Goal: Task Accomplishment & Management: Complete application form

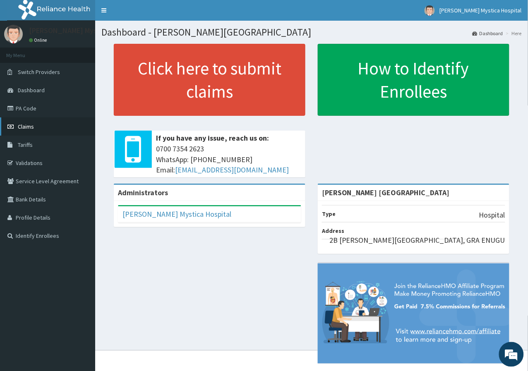
click at [26, 120] on link "Claims" at bounding box center [47, 127] width 95 height 18
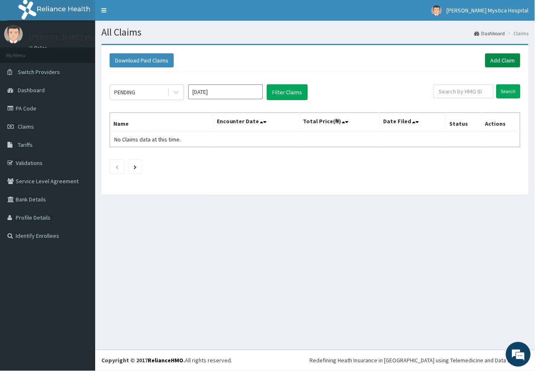
click at [515, 58] on link "Add Claim" at bounding box center [503, 60] width 35 height 14
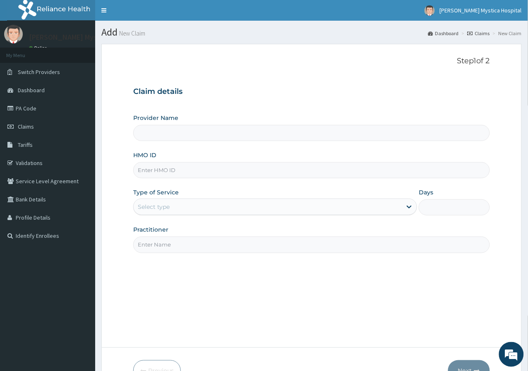
click at [148, 253] on input "Practitioner" at bounding box center [311, 245] width 357 height 16
type input "DR [PERSON_NAME]"
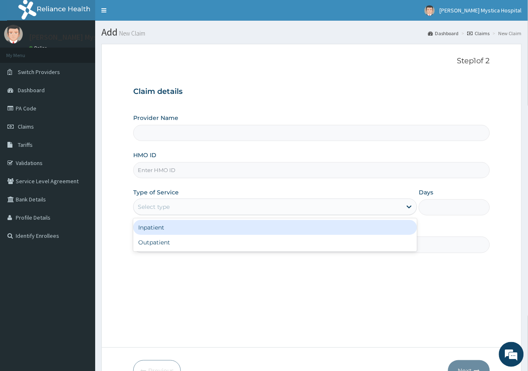
click at [157, 212] on div "Select type" at bounding box center [268, 206] width 268 height 13
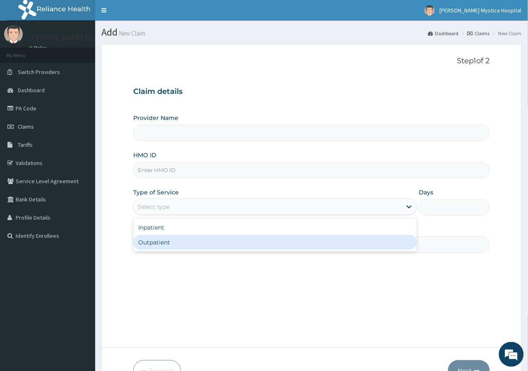
click at [159, 240] on div "Outpatient" at bounding box center [275, 242] width 284 height 15
type input "1"
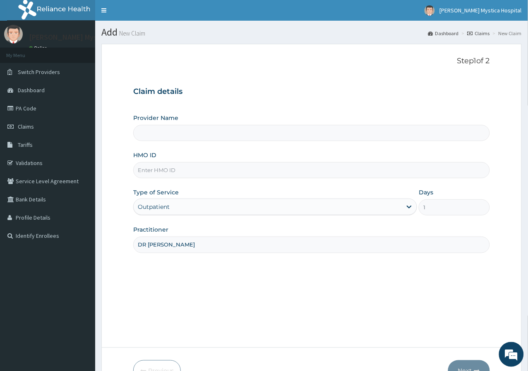
click at [155, 168] on input "HMO ID" at bounding box center [311, 170] width 357 height 16
type input "[PERSON_NAME] [GEOGRAPHIC_DATA]"
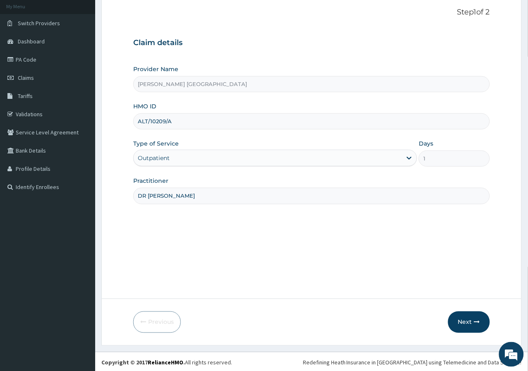
scroll to position [51, 0]
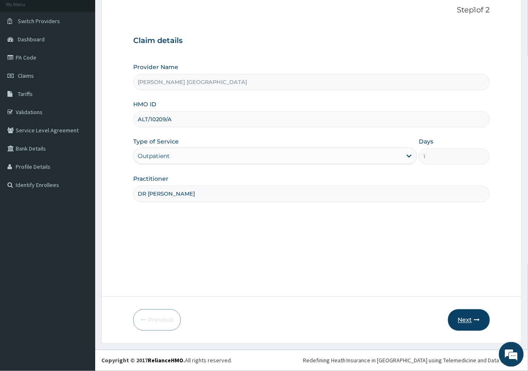
type input "ALT/10209/A"
click at [461, 324] on button "Next" at bounding box center [469, 321] width 42 height 22
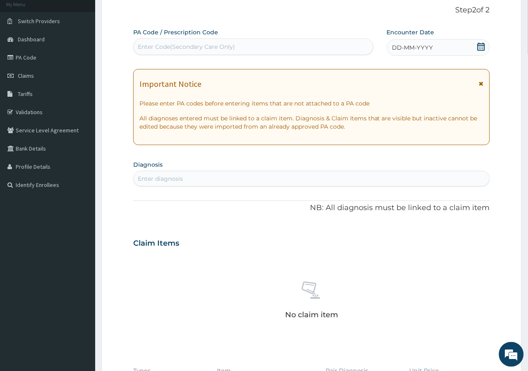
click at [210, 47] on div "Enter Code(Secondary Care Only)" at bounding box center [186, 47] width 97 height 8
type input "PA/1FD36A"
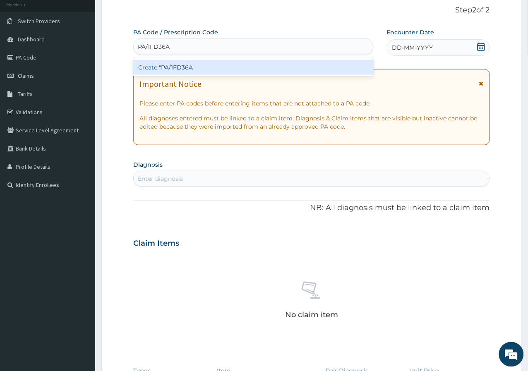
click at [200, 62] on div "Create "PA/1FD36A"" at bounding box center [253, 67] width 240 height 15
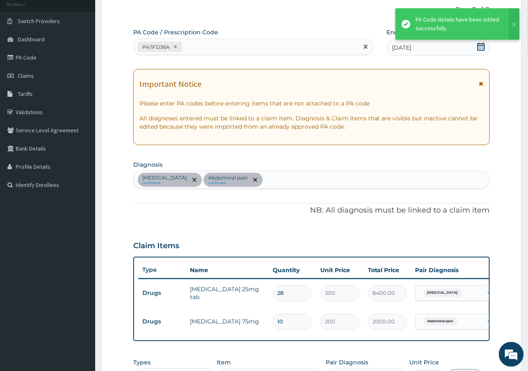
click at [211, 47] on div "PA/1FD36A" at bounding box center [246, 47] width 225 height 14
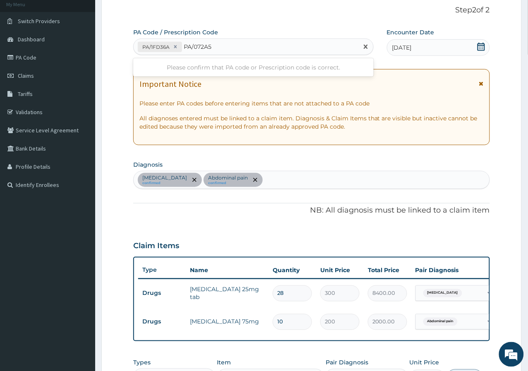
type input "PA/072A58"
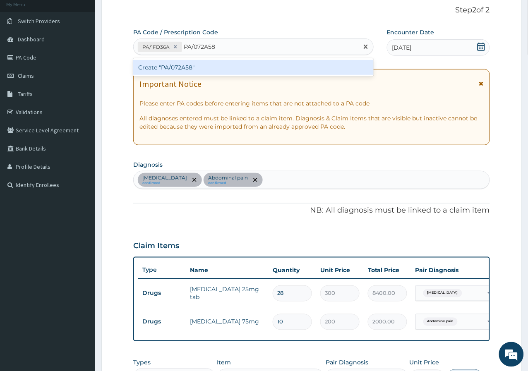
click at [205, 65] on div "Create "PA/072A58"" at bounding box center [253, 67] width 240 height 15
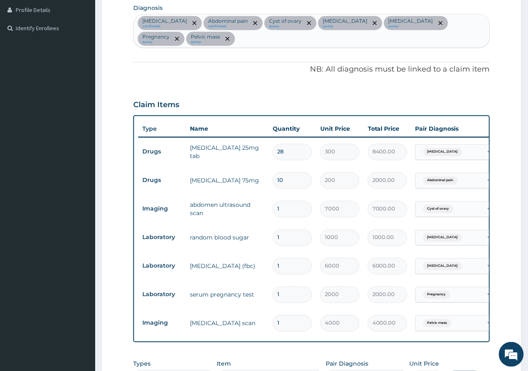
scroll to position [285, 0]
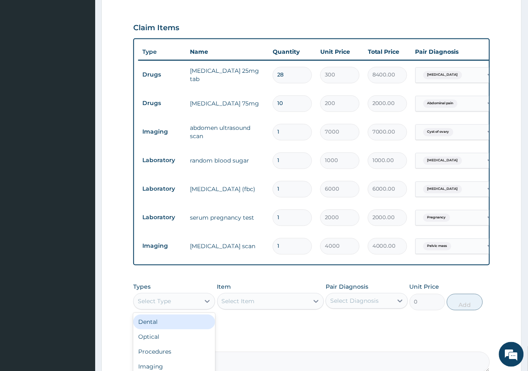
click at [183, 295] on div "Select Type" at bounding box center [167, 301] width 66 height 13
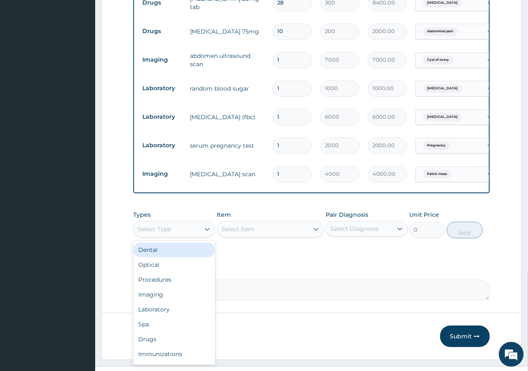
scroll to position [365, 0]
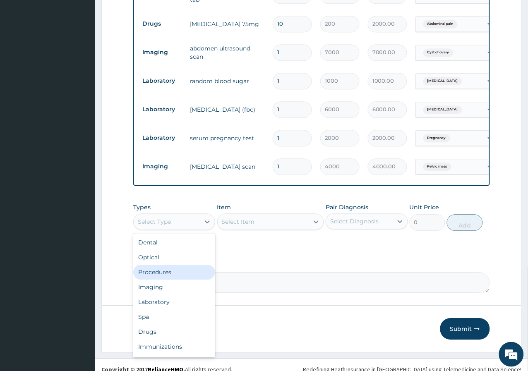
click at [189, 265] on div "Procedures" at bounding box center [174, 272] width 82 height 15
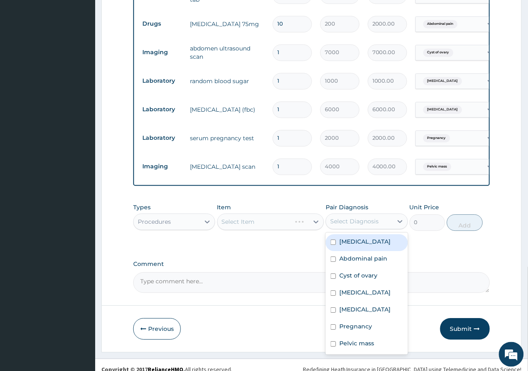
click at [383, 216] on div "Select Diagnosis" at bounding box center [359, 221] width 66 height 13
click at [363, 236] on div "Vertigo" at bounding box center [367, 242] width 82 height 17
checkbox input "true"
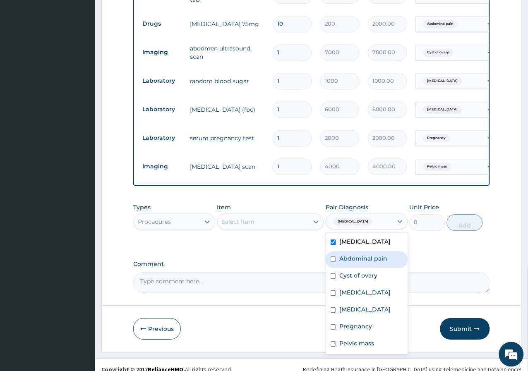
click at [363, 255] on label "Abdominal pain" at bounding box center [363, 259] width 48 height 8
checkbox input "true"
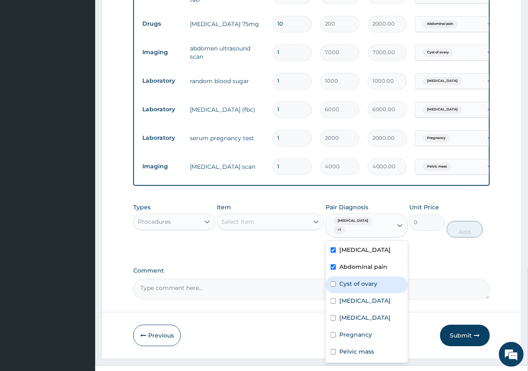
click at [362, 280] on label "Cyst of ovary" at bounding box center [358, 284] width 38 height 8
checkbox input "true"
click at [358, 297] on label "Hyperglycemia" at bounding box center [364, 301] width 51 height 8
checkbox input "true"
click at [356, 314] on label "[MEDICAL_DATA]" at bounding box center [364, 318] width 51 height 8
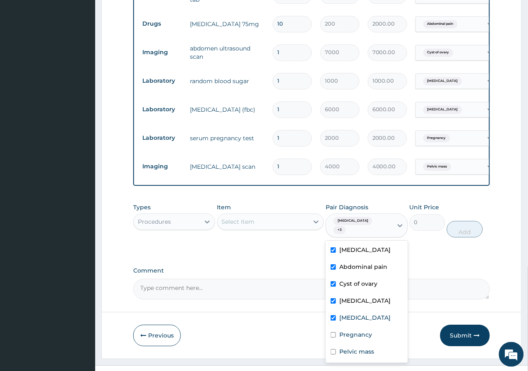
checkbox input "true"
click at [354, 327] on div "Pregnancy" at bounding box center [367, 335] width 82 height 17
checkbox input "true"
click at [343, 348] on label "Pelvic mass" at bounding box center [356, 352] width 35 height 8
checkbox input "true"
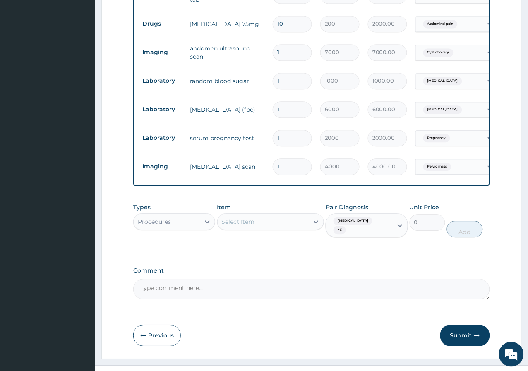
click at [265, 279] on textarea "Comment" at bounding box center [311, 289] width 357 height 21
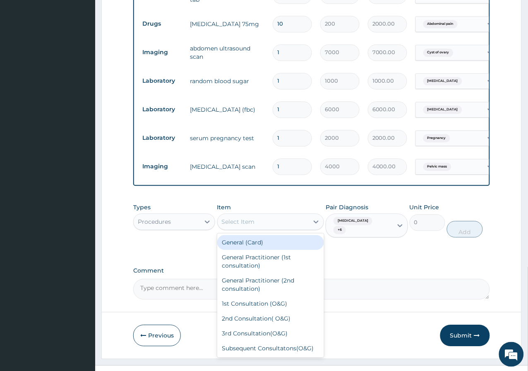
click at [281, 216] on div "Select Item" at bounding box center [263, 221] width 91 height 13
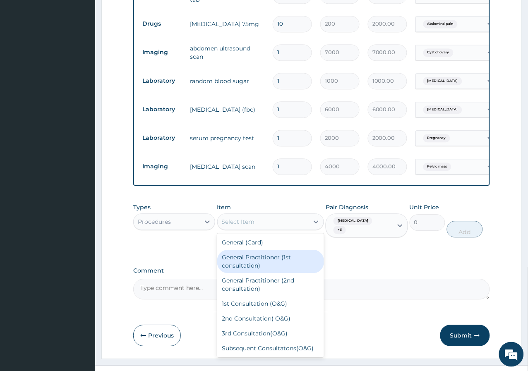
click at [273, 250] on div "General Practitioner (1st consultation)" at bounding box center [270, 261] width 107 height 23
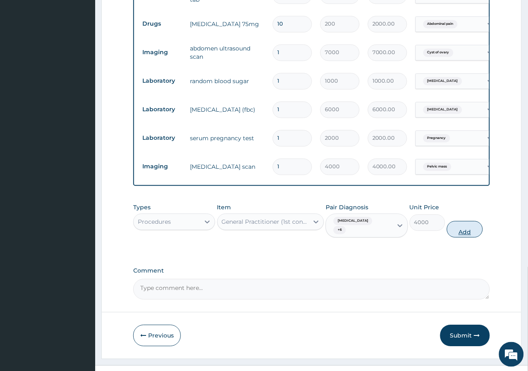
click at [463, 221] on button "Add" at bounding box center [465, 229] width 36 height 17
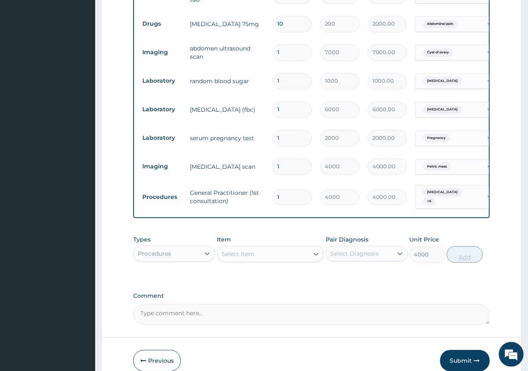
type input "0"
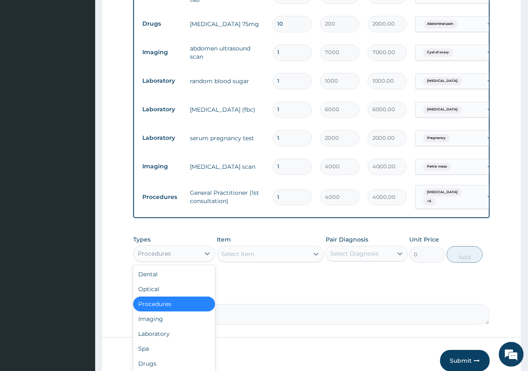
click at [160, 249] on div "Procedures" at bounding box center [174, 253] width 82 height 17
click at [153, 356] on div "Drugs" at bounding box center [174, 363] width 82 height 15
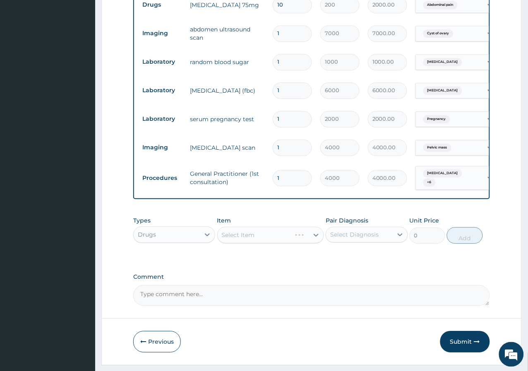
scroll to position [394, 0]
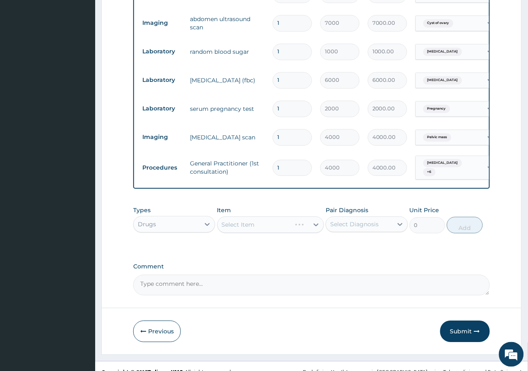
click at [302, 216] on div "Select Item" at bounding box center [270, 224] width 107 height 17
click at [342, 220] on div "Select Diagnosis" at bounding box center [354, 224] width 48 height 8
click at [307, 216] on div "Select Item" at bounding box center [270, 224] width 107 height 17
click at [305, 218] on div "Select Item" at bounding box center [263, 224] width 91 height 13
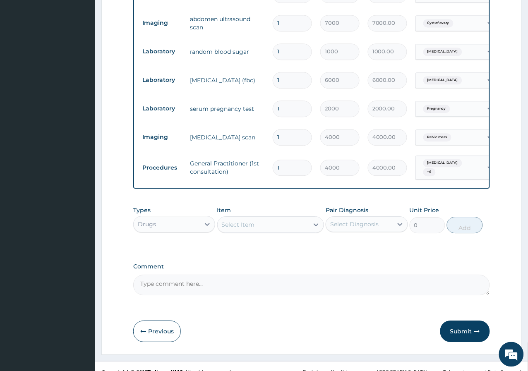
click at [305, 218] on div "Select Item" at bounding box center [263, 224] width 91 height 13
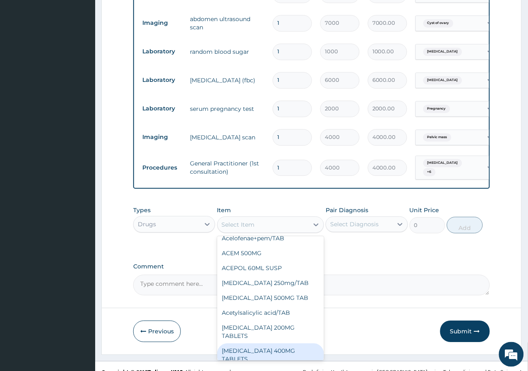
scroll to position [0, 0]
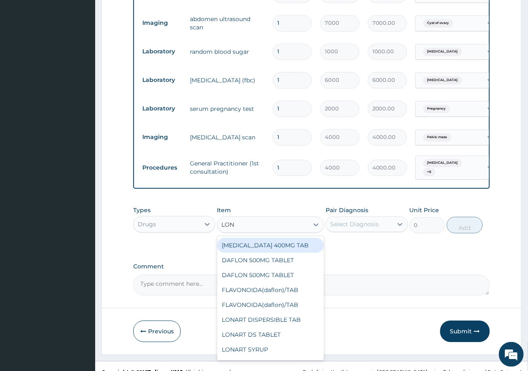
type input "LONA"
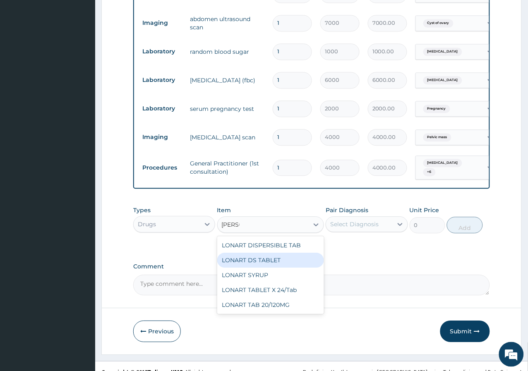
click at [297, 253] on div "LONART DS TABLET" at bounding box center [270, 260] width 107 height 15
type input "150"
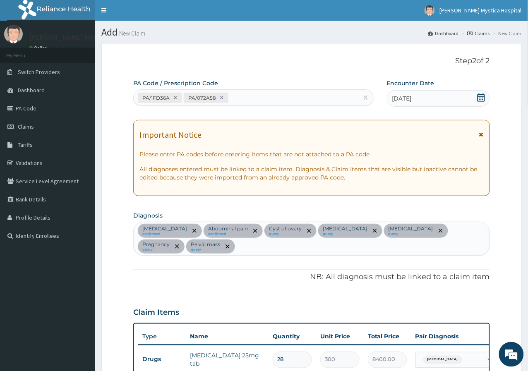
click at [485, 231] on div "Vertigo confirmed Abdominal pain confirmed Cyst of ovary query Hyperglycemia qu…" at bounding box center [312, 238] width 356 height 33
type input "[MEDICAL_DATA]"
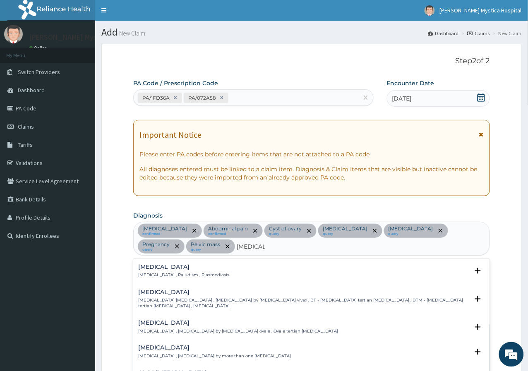
click at [208, 264] on div "[MEDICAL_DATA] [MEDICAL_DATA] , Paludism , Plasmodiosis" at bounding box center [311, 271] width 347 height 14
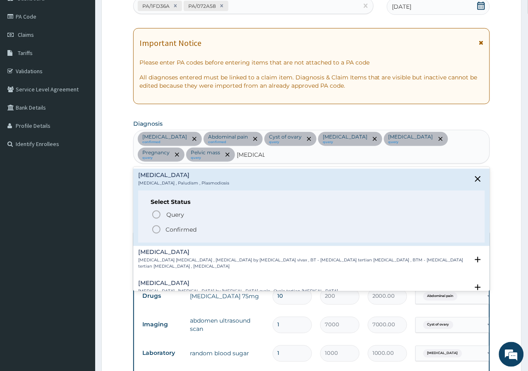
click at [155, 226] on icon "status option filled" at bounding box center [157, 230] width 10 height 10
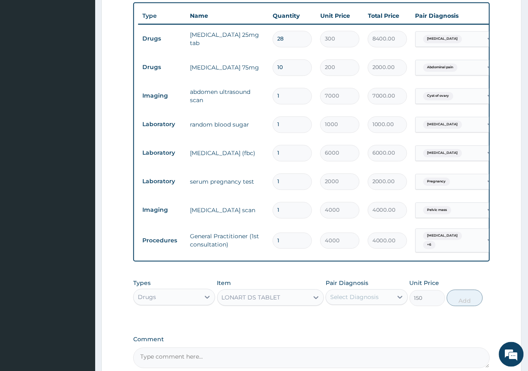
scroll to position [322, 0]
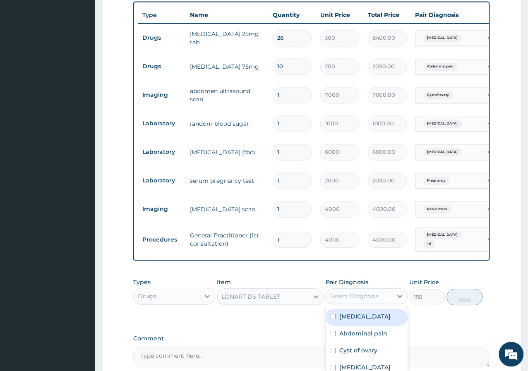
click at [350, 301] on div "Select Diagnosis" at bounding box center [354, 297] width 48 height 8
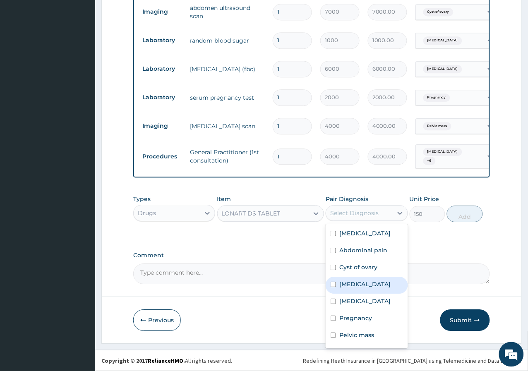
scroll to position [14, 0]
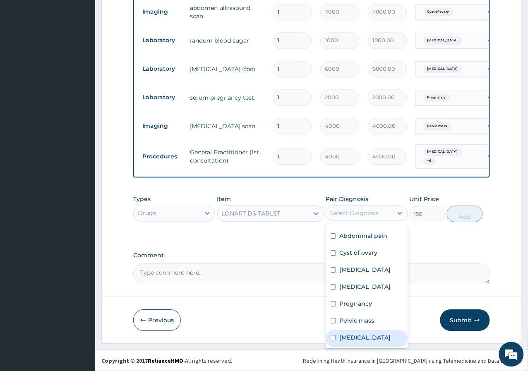
click at [342, 337] on label "[MEDICAL_DATA]" at bounding box center [364, 338] width 51 height 8
checkbox input "true"
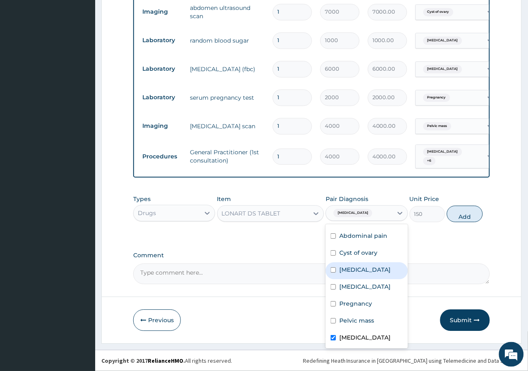
click at [305, 267] on textarea "Comment" at bounding box center [311, 274] width 357 height 21
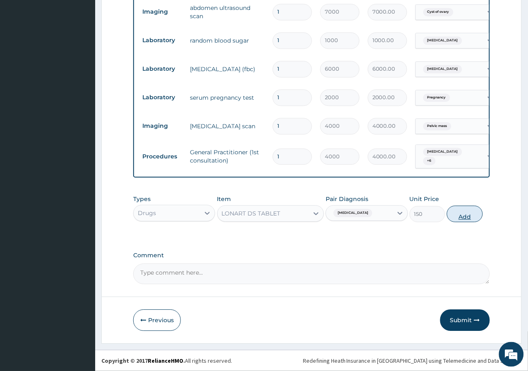
click at [473, 218] on button "Add" at bounding box center [465, 214] width 36 height 17
type input "0"
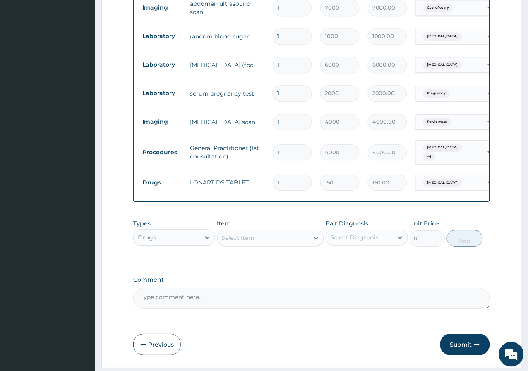
type input "0.00"
type input "6"
type input "900.00"
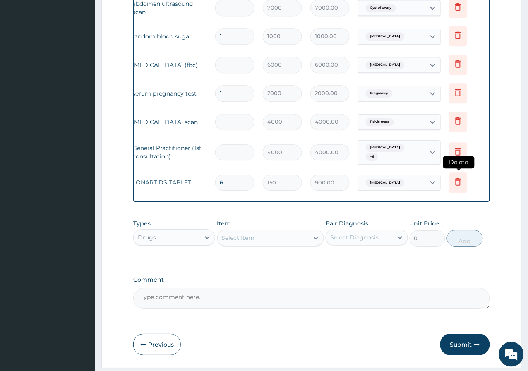
type input "6"
click at [462, 179] on icon at bounding box center [458, 182] width 10 height 10
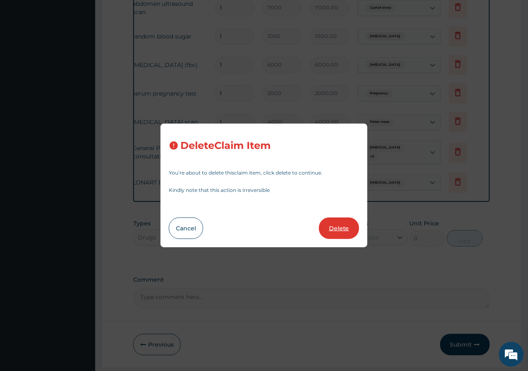
click at [339, 228] on button "Delete" at bounding box center [339, 229] width 40 height 22
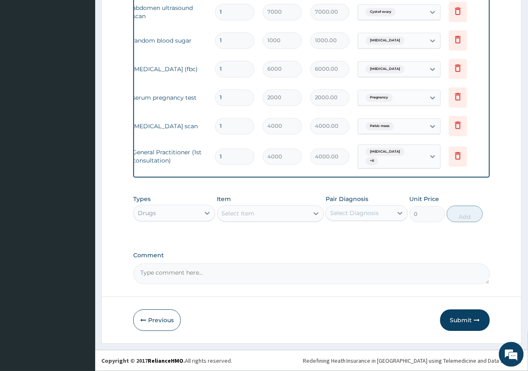
click at [265, 212] on div "Select Item" at bounding box center [263, 213] width 91 height 13
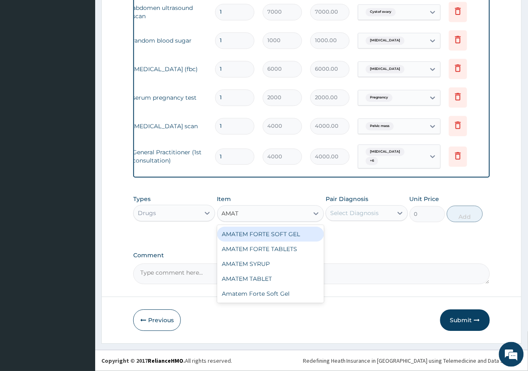
type input "AMATE"
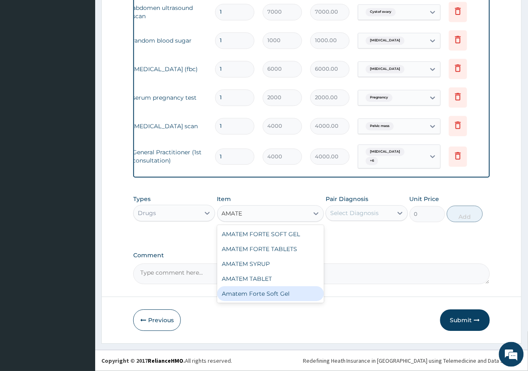
click at [249, 294] on div "Amatem Forte Soft Gel" at bounding box center [270, 293] width 107 height 15
type input "3000"
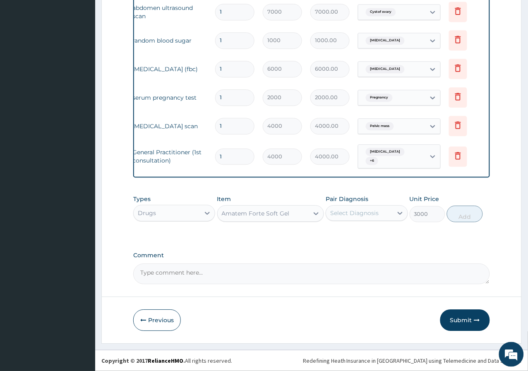
click at [366, 214] on div "Select Diagnosis" at bounding box center [354, 213] width 48 height 8
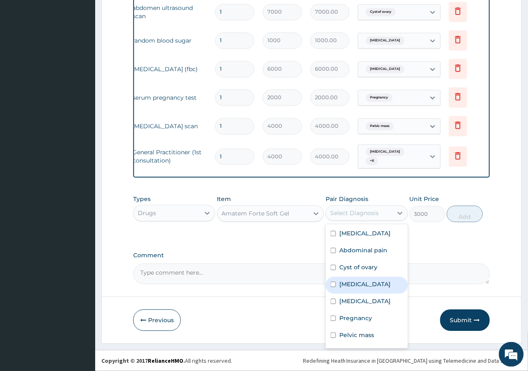
scroll to position [14, 0]
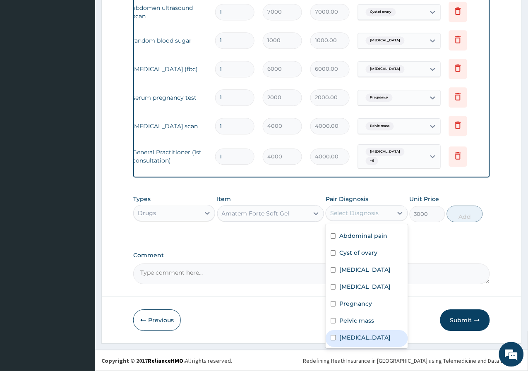
click at [356, 341] on label "[MEDICAL_DATA]" at bounding box center [364, 338] width 51 height 8
checkbox input "true"
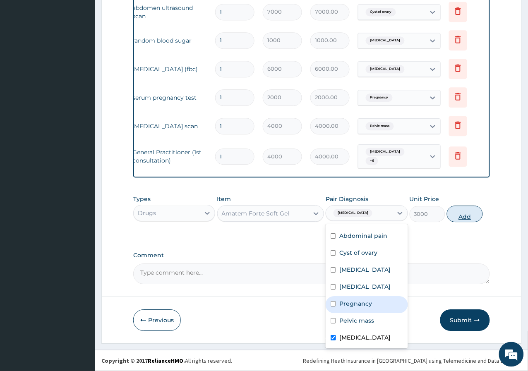
click at [471, 207] on button "Add" at bounding box center [465, 214] width 36 height 17
type input "0"
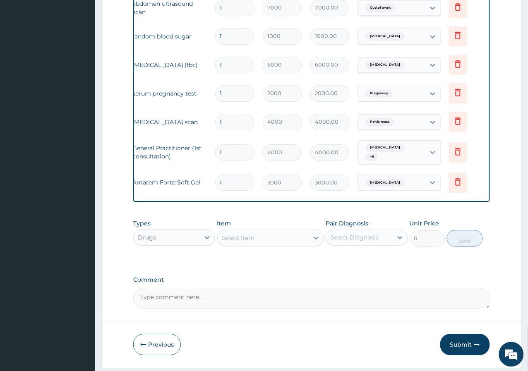
click at [284, 245] on div "Select Item" at bounding box center [263, 237] width 91 height 13
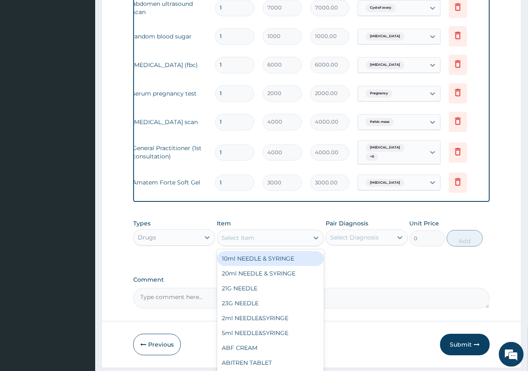
scroll to position [0, 0]
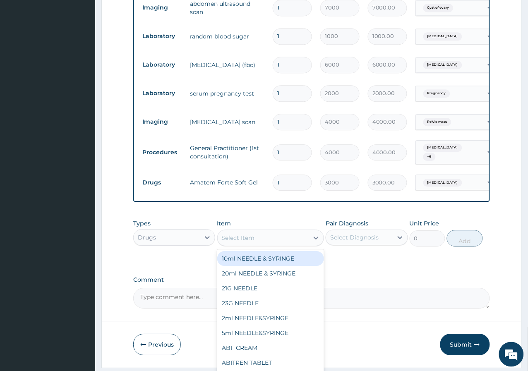
click at [184, 247] on div "Types Drugs" at bounding box center [174, 232] width 82 height 27
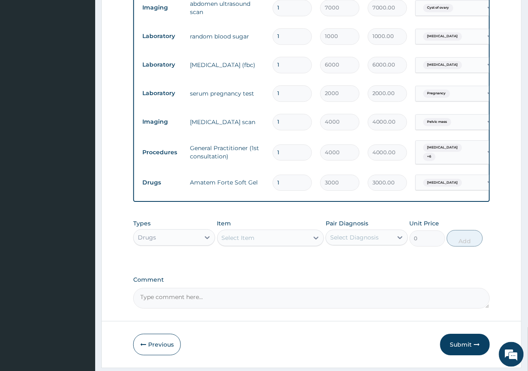
click at [194, 246] on div "Drugs" at bounding box center [174, 237] width 82 height 17
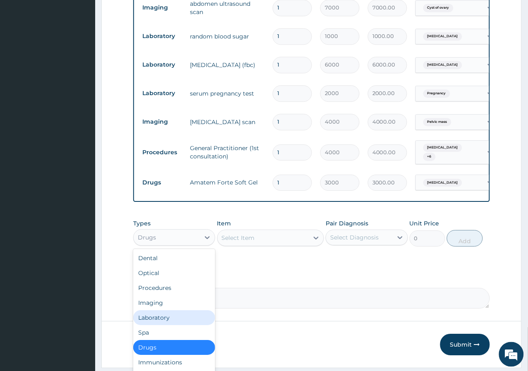
click at [184, 325] on div "Laboratory" at bounding box center [174, 317] width 82 height 15
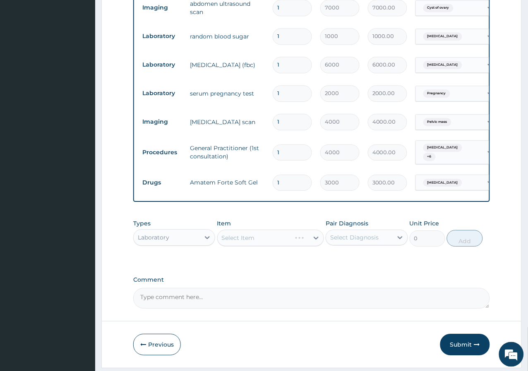
click at [324, 242] on div "Select Item" at bounding box center [270, 238] width 107 height 17
click at [339, 242] on div "Select Diagnosis" at bounding box center [354, 237] width 48 height 8
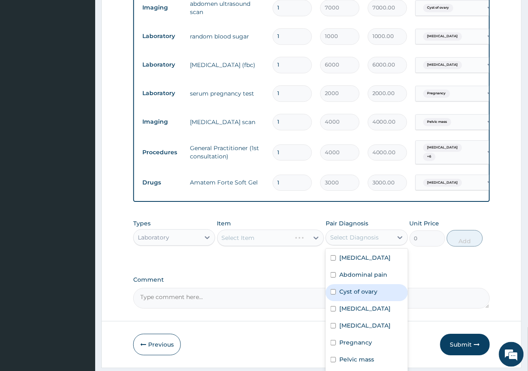
scroll to position [14, 0]
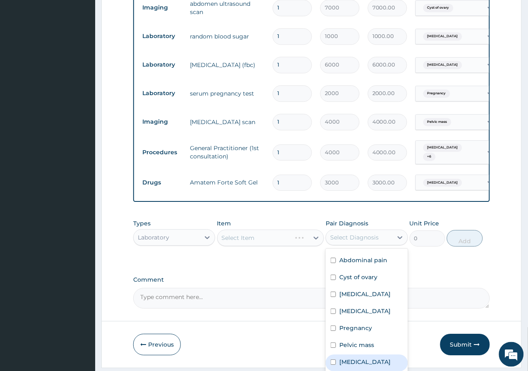
click at [352, 360] on div "[MEDICAL_DATA]" at bounding box center [367, 363] width 82 height 17
checkbox input "true"
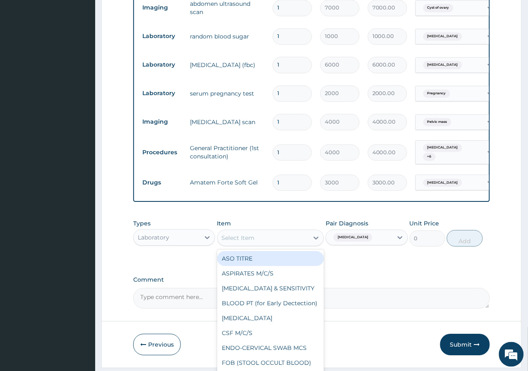
click at [297, 242] on div "Select Item" at bounding box center [263, 237] width 91 height 13
type input "MP"
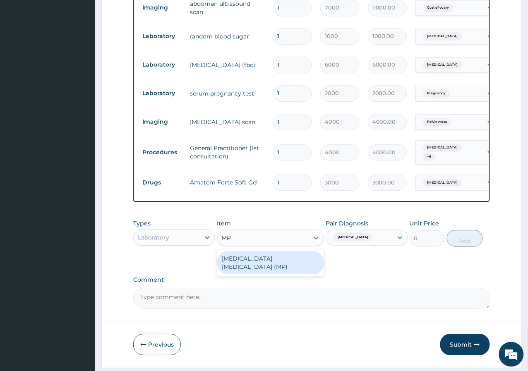
click at [262, 263] on div "MALARIA PARASITE (MP)" at bounding box center [270, 262] width 107 height 23
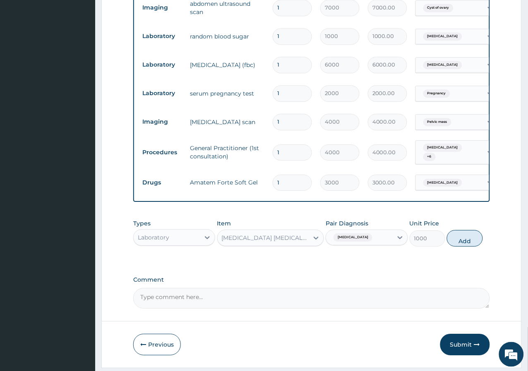
click at [457, 247] on button "Add" at bounding box center [465, 238] width 36 height 17
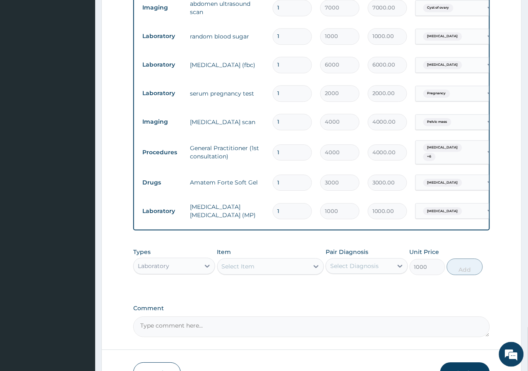
type input "0"
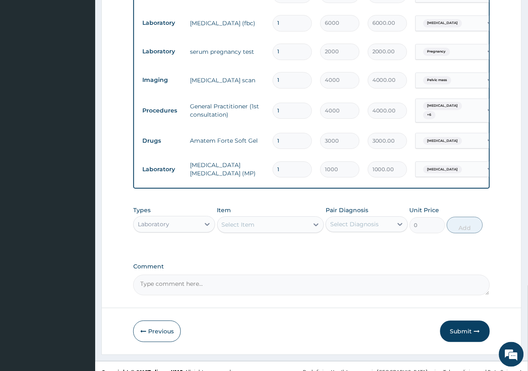
scroll to position [456, 0]
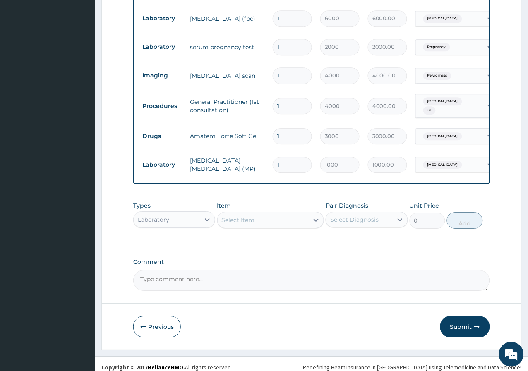
click at [253, 224] on div "Select Item" at bounding box center [238, 220] width 33 height 8
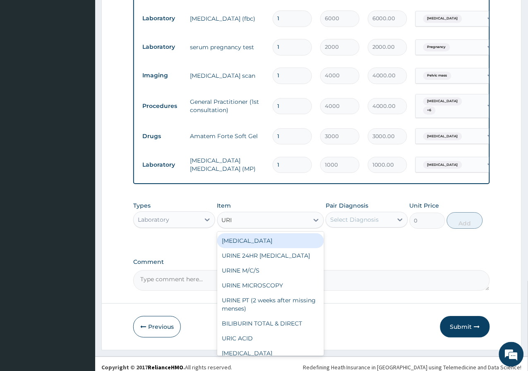
type input "URIN"
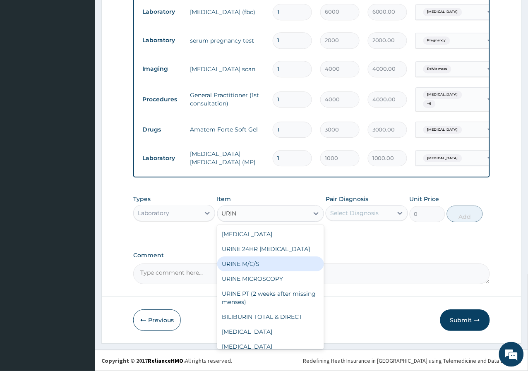
scroll to position [36, 0]
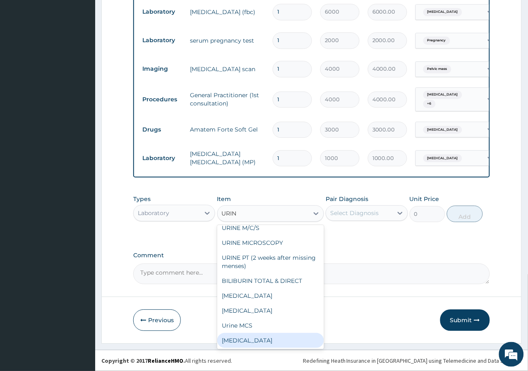
click at [251, 344] on div "Urinalysis" at bounding box center [270, 340] width 107 height 15
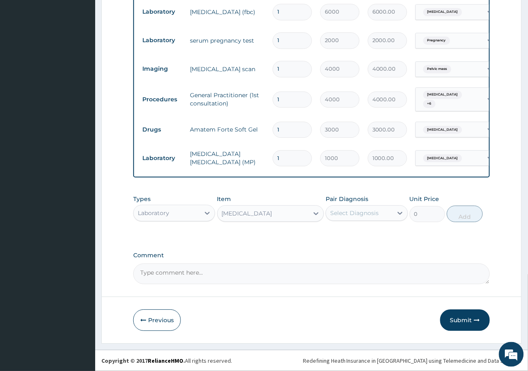
type input "2500"
click at [375, 214] on div "Select Diagnosis" at bounding box center [354, 213] width 48 height 8
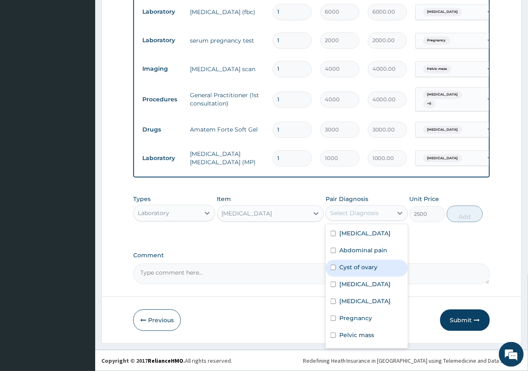
scroll to position [14, 0]
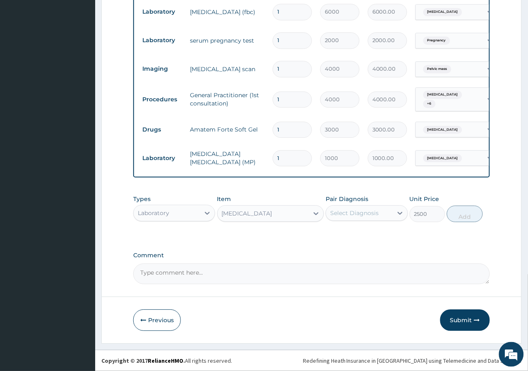
drag, startPoint x: 215, startPoint y: 276, endPoint x: 219, endPoint y: 272, distance: 5.6
click at [216, 275] on textarea "Comment" at bounding box center [311, 274] width 357 height 21
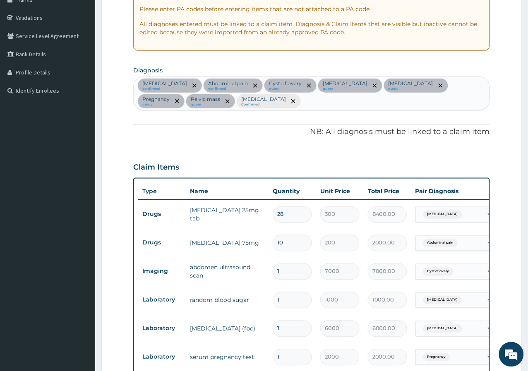
scroll to position [0, 0]
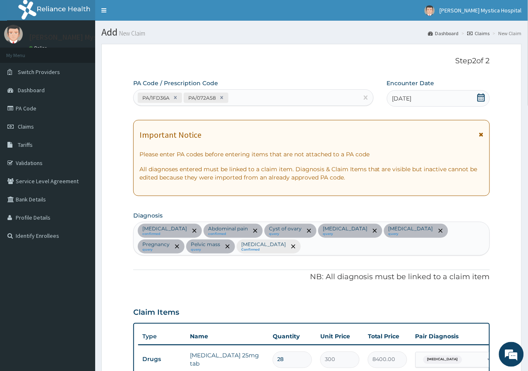
click at [176, 249] on div "Vertigo confirmed Abdominal pain confirmed Cyst of ovary query Hyperglycemia qu…" at bounding box center [312, 238] width 356 height 33
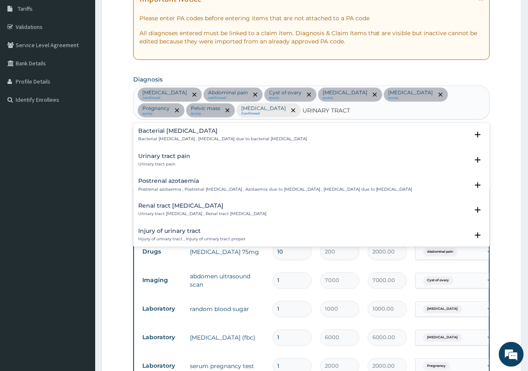
scroll to position [138, 0]
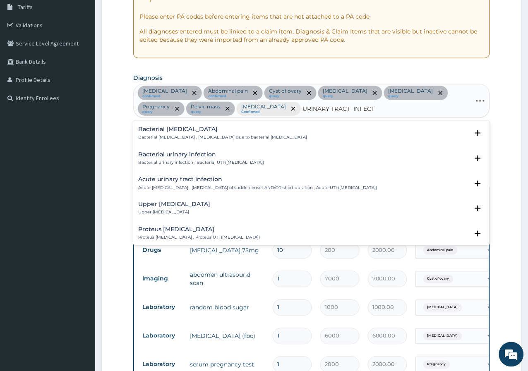
type input "URINARY TRACT INFECTI"
click at [219, 186] on p "Acute urinary tract infection , Urinary tract infection of sudden onset AND/OR …" at bounding box center [257, 188] width 239 height 6
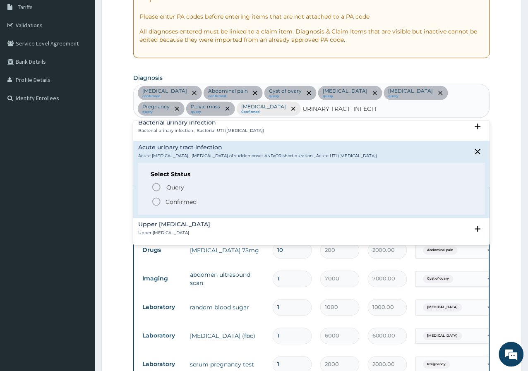
scroll to position [46, 0]
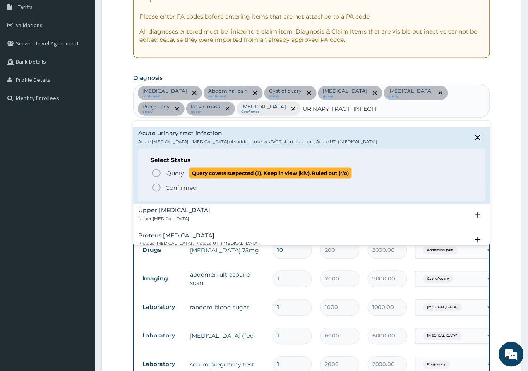
click at [173, 173] on span "Query" at bounding box center [175, 173] width 18 height 8
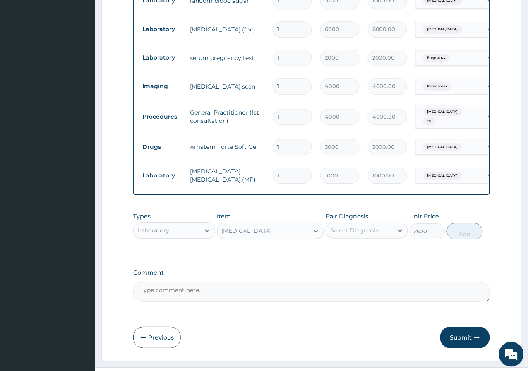
scroll to position [460, 0]
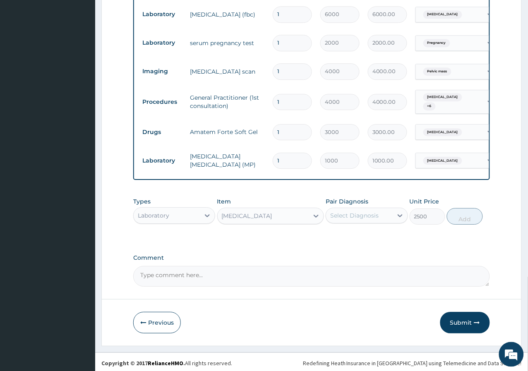
click at [364, 219] on div "Select Diagnosis" at bounding box center [354, 216] width 48 height 8
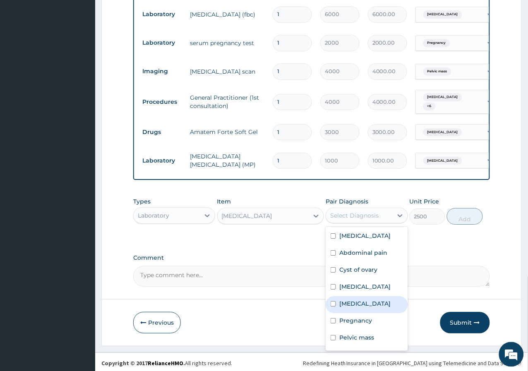
scroll to position [40, 0]
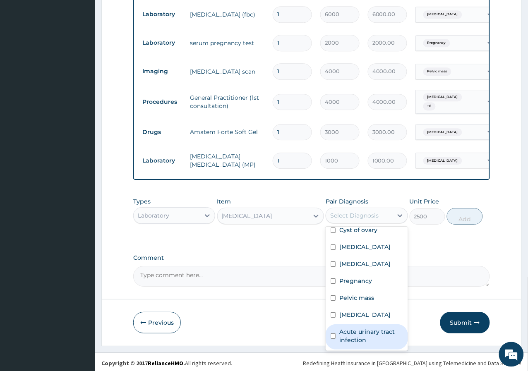
click at [353, 343] on label "Acute urinary tract infection" at bounding box center [370, 336] width 63 height 17
checkbox input "true"
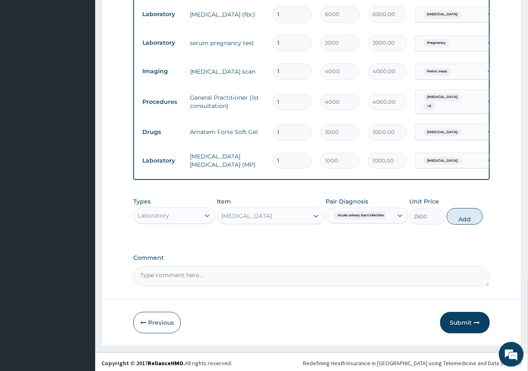
drag, startPoint x: 446, startPoint y: 260, endPoint x: 452, endPoint y: 235, distance: 26.1
click at [459, 222] on button "Add" at bounding box center [465, 216] width 36 height 17
type input "0"
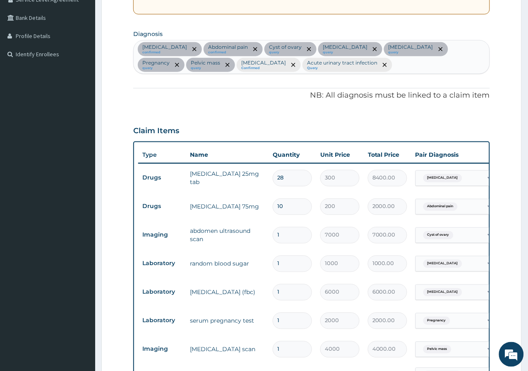
scroll to position [138, 0]
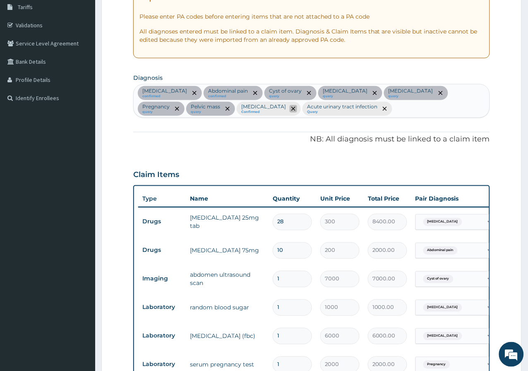
click at [291, 108] on icon "remove selection option" at bounding box center [293, 109] width 4 height 4
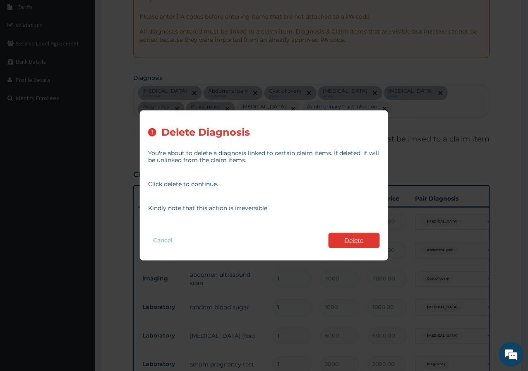
click at [349, 242] on button "Delete" at bounding box center [354, 240] width 51 height 15
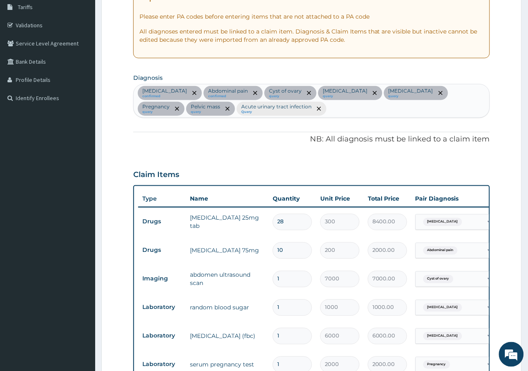
click at [262, 110] on div "Vertigo confirmed Abdominal pain confirmed Cyst of ovary query Hyperglycemia qu…" at bounding box center [312, 100] width 356 height 33
type input "[MEDICAL_DATA]"
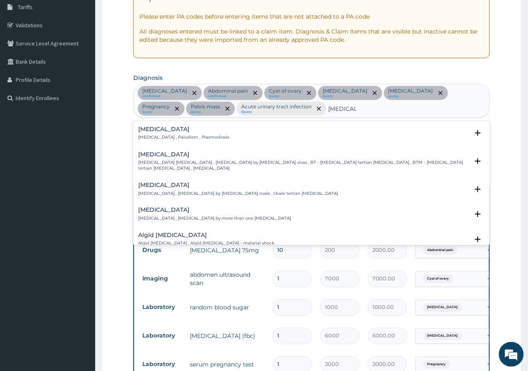
click at [156, 135] on p "[MEDICAL_DATA] , Paludism , Plasmodiosis" at bounding box center [183, 138] width 91 height 6
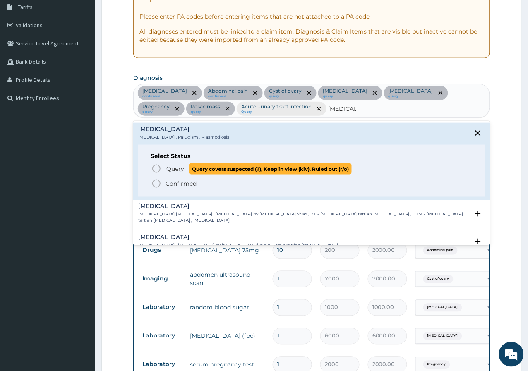
click at [155, 166] on circle "status option query" at bounding box center [156, 168] width 7 height 7
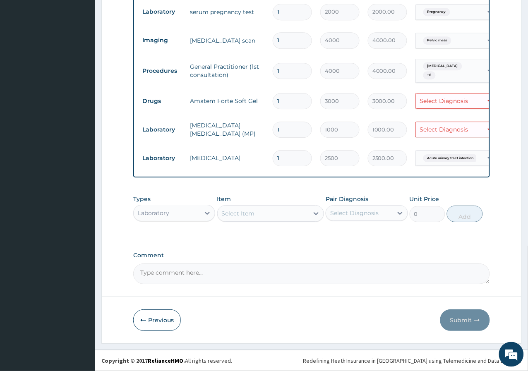
scroll to position [496, 0]
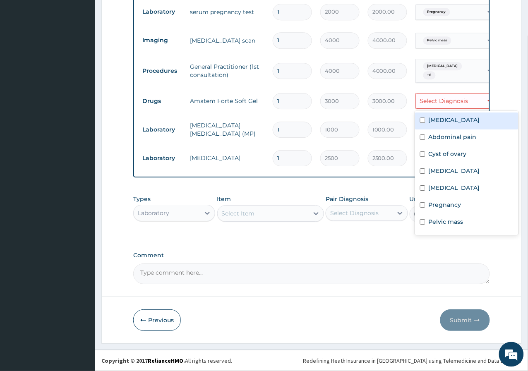
click at [460, 98] on div "Select Diagnosis" at bounding box center [449, 100] width 67 height 13
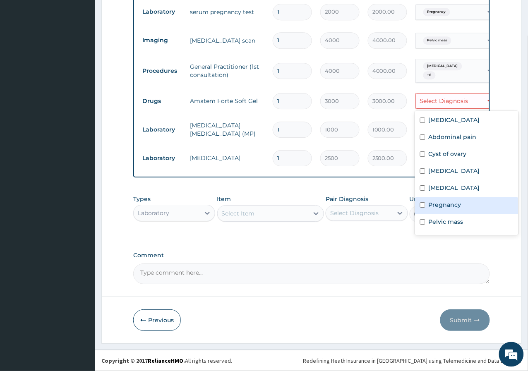
scroll to position [40, 0]
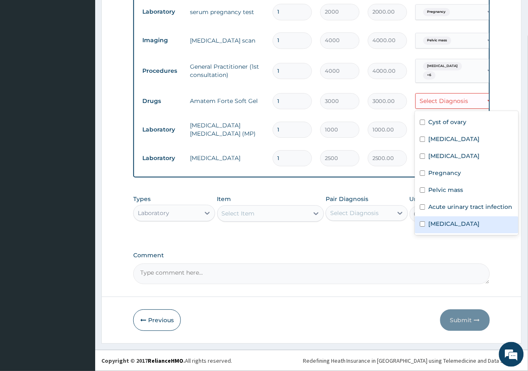
click at [450, 220] on label "[MEDICAL_DATA]" at bounding box center [454, 224] width 51 height 8
checkbox input "true"
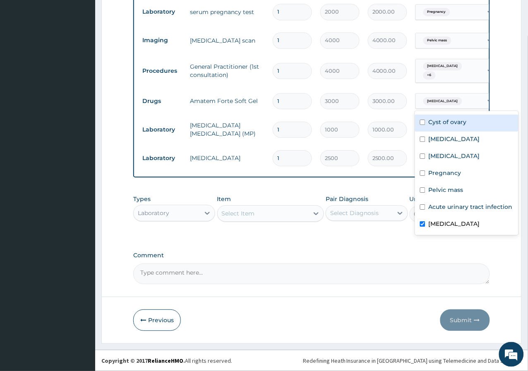
click at [433, 97] on span "[MEDICAL_DATA]" at bounding box center [442, 101] width 39 height 8
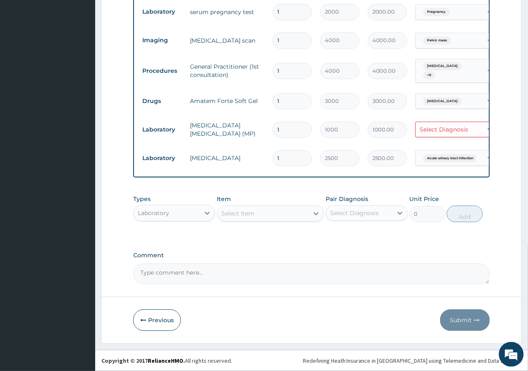
click at [438, 132] on td "Select Diagnosis" at bounding box center [456, 130] width 91 height 24
click at [439, 126] on div "Select Diagnosis" at bounding box center [444, 129] width 48 height 8
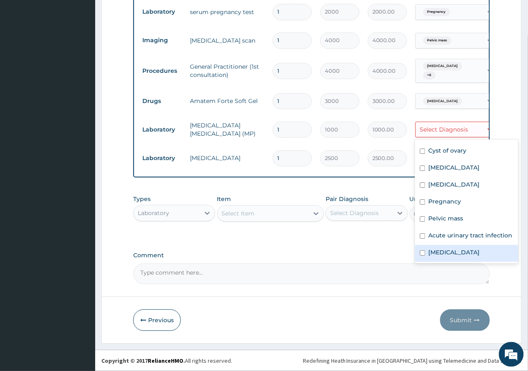
click at [445, 248] on label "[MEDICAL_DATA]" at bounding box center [454, 252] width 51 height 8
checkbox input "true"
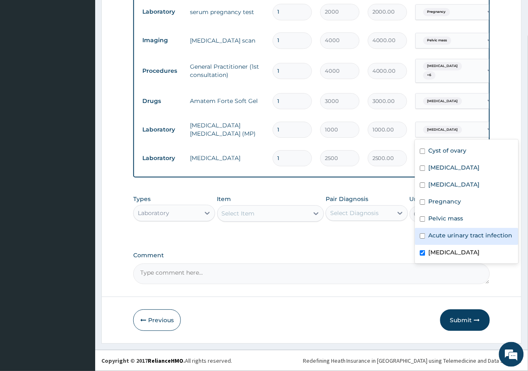
click at [388, 236] on div "Types Laboratory Item Select Item Pair Diagnosis Select Diagnosis Unit Price 0 …" at bounding box center [311, 215] width 357 height 48
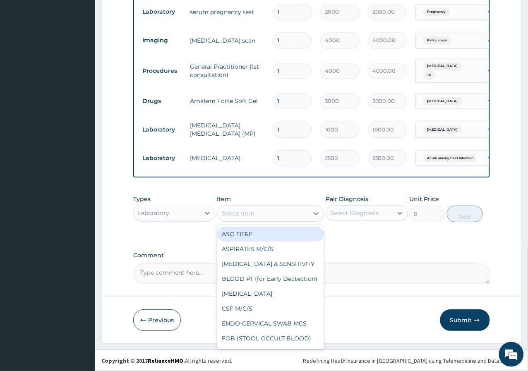
click at [275, 211] on div "Select Item" at bounding box center [263, 213] width 91 height 13
type input "STO"
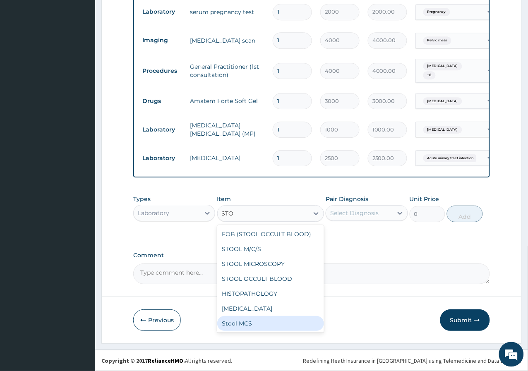
click at [247, 322] on div "Stool MCS" at bounding box center [270, 323] width 107 height 15
type input "6000"
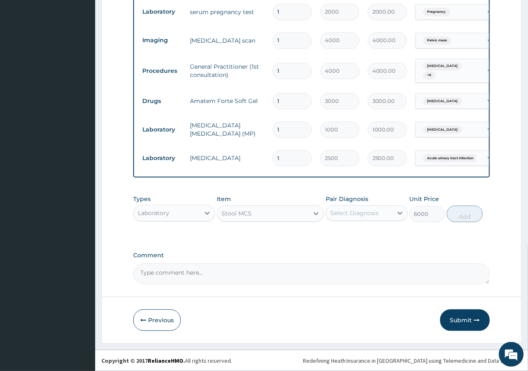
click at [351, 210] on div "Select Diagnosis" at bounding box center [354, 213] width 48 height 8
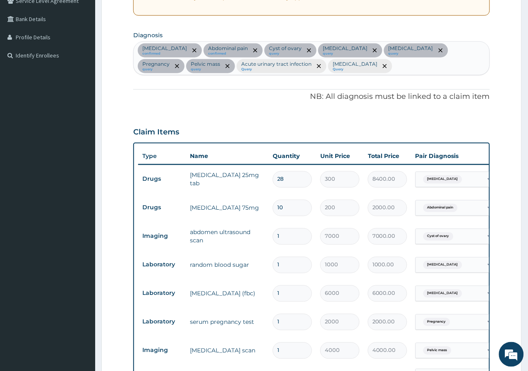
scroll to position [174, 0]
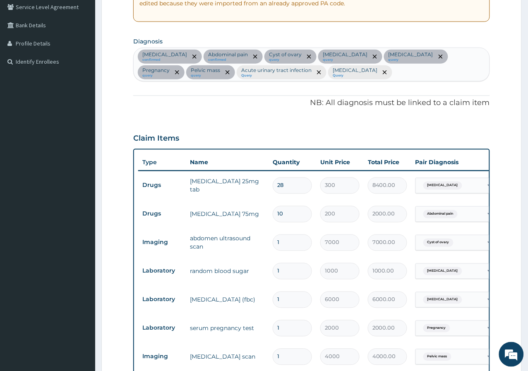
click at [273, 72] on div "Vertigo confirmed Abdominal pain confirmed Cyst of ovary query Hyperglycemia qu…" at bounding box center [312, 64] width 356 height 33
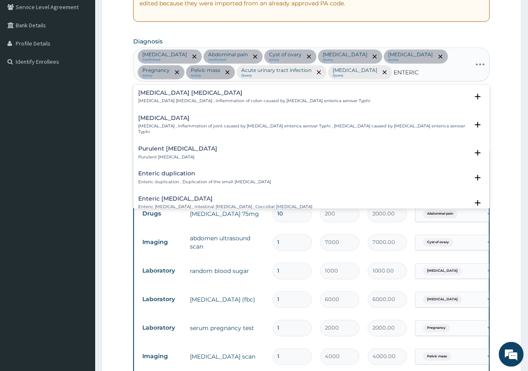
type input "ENTERICA"
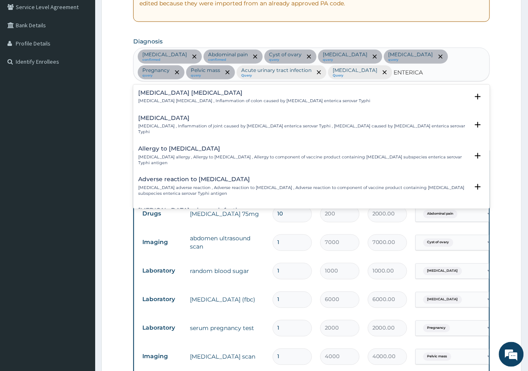
scroll to position [46, 0]
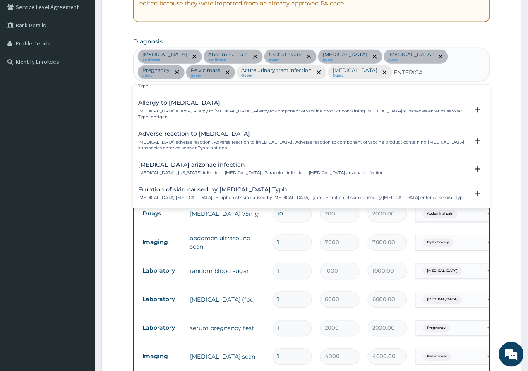
click at [226, 163] on div "Salmonella enterica arizonae infection Arizonosis , Arizona infection , Salmone…" at bounding box center [261, 169] width 246 height 14
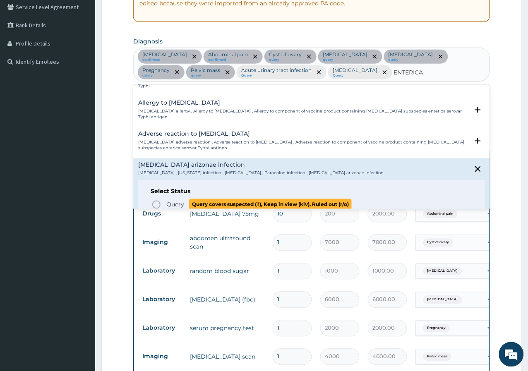
click at [168, 201] on span "Query" at bounding box center [175, 205] width 18 height 8
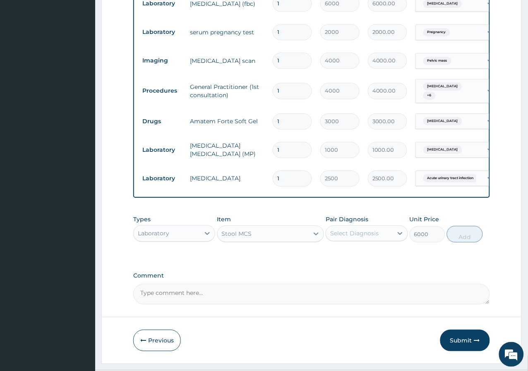
scroll to position [496, 0]
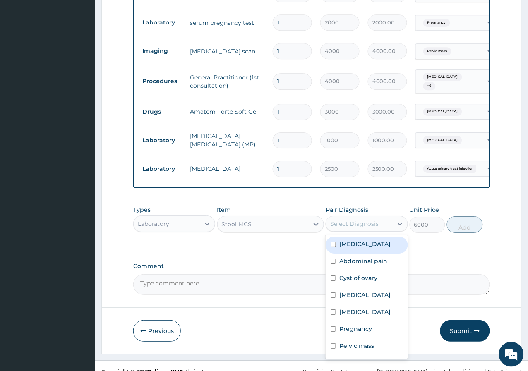
click at [368, 218] on div "Select Diagnosis" at bounding box center [359, 223] width 66 height 13
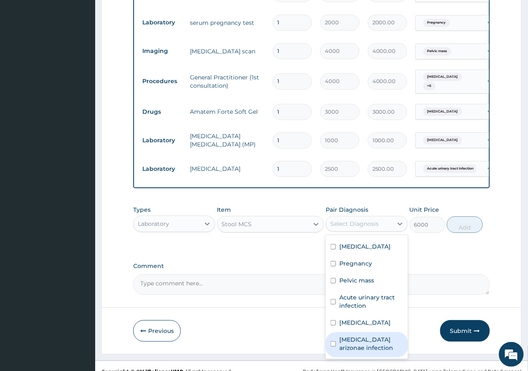
click at [355, 336] on label "Salmonella enterica arizonae infection" at bounding box center [370, 344] width 63 height 17
checkbox input "true"
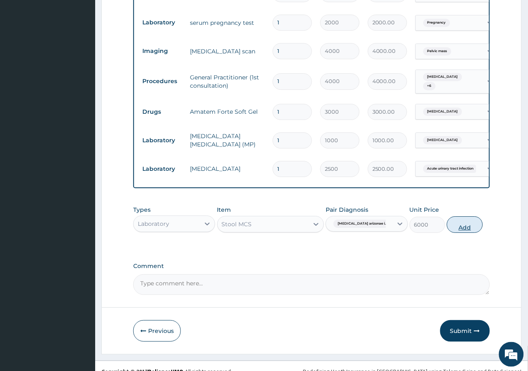
click at [472, 216] on button "Add" at bounding box center [465, 224] width 36 height 17
type input "0"
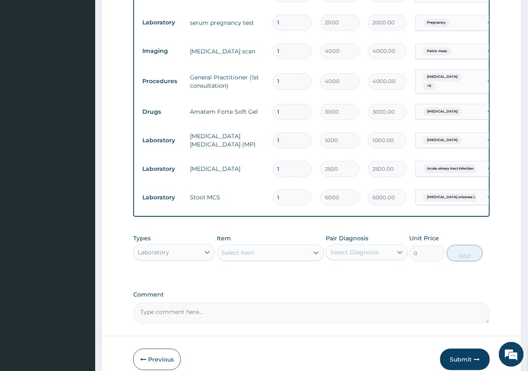
click at [436, 82] on span "+ 6" at bounding box center [429, 86] width 12 height 8
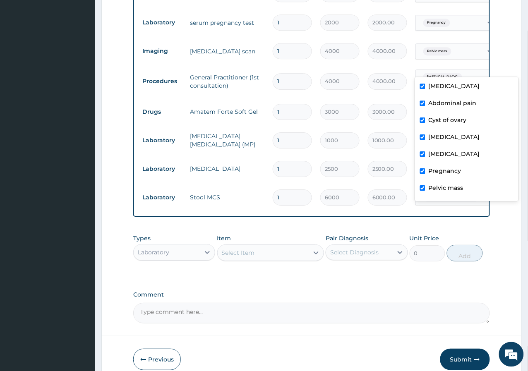
scroll to position [65, 0]
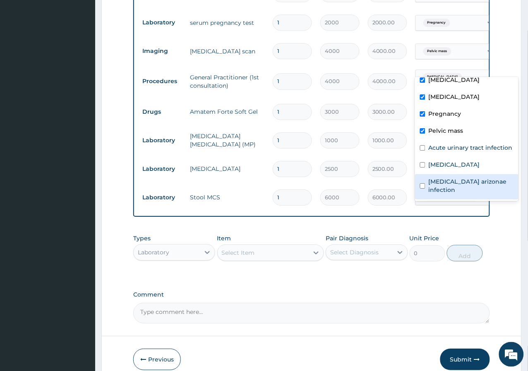
click at [438, 178] on label "Salmonella enterica arizonae infection" at bounding box center [471, 186] width 85 height 17
checkbox input "true"
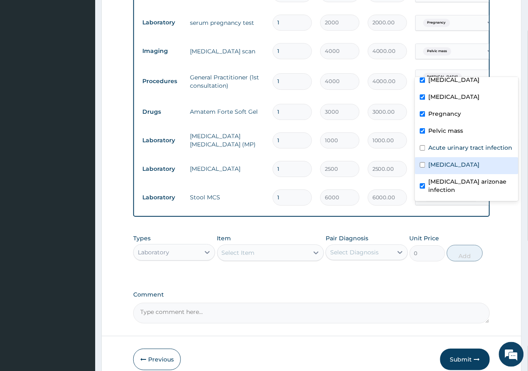
click at [436, 161] on label "[MEDICAL_DATA]" at bounding box center [454, 165] width 51 height 8
checkbox input "true"
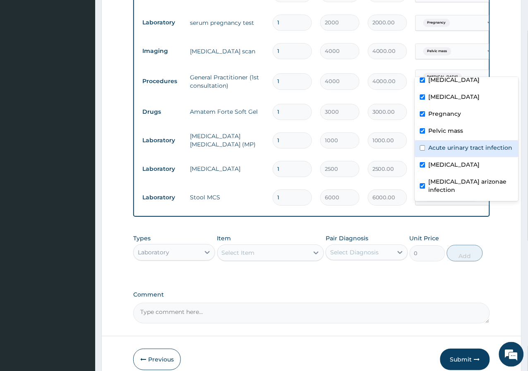
click at [438, 148] on label "Acute urinary tract infection" at bounding box center [471, 148] width 84 height 8
checkbox input "true"
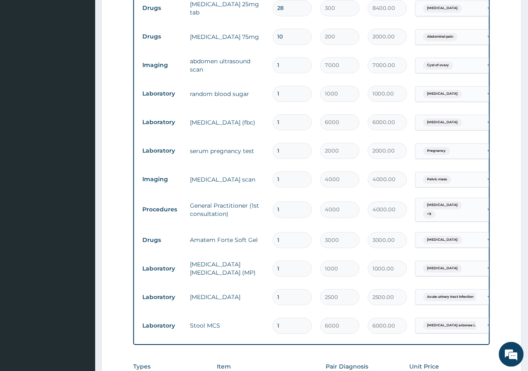
scroll to position [525, 0]
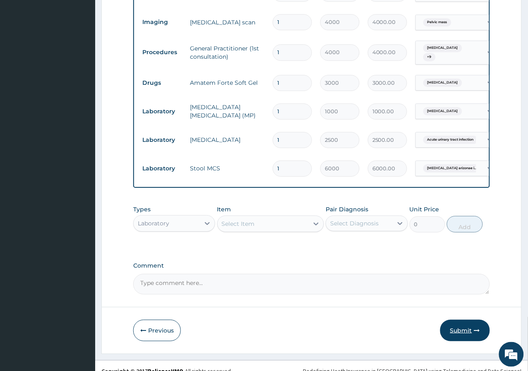
click at [479, 328] on icon "button" at bounding box center [477, 331] width 6 height 6
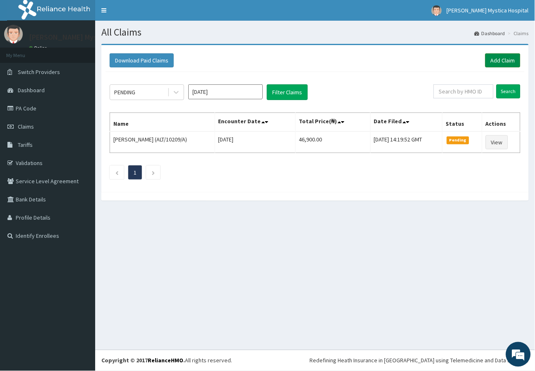
click at [491, 61] on link "Add Claim" at bounding box center [503, 60] width 35 height 14
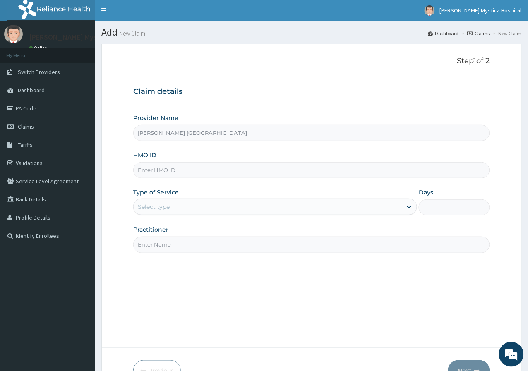
click at [155, 243] on input "Practitioner" at bounding box center [311, 245] width 357 height 16
type input "DR [PERSON_NAME]"
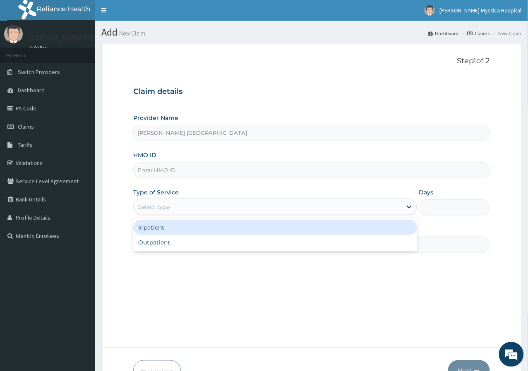
click at [188, 203] on div "Select type" at bounding box center [268, 206] width 268 height 13
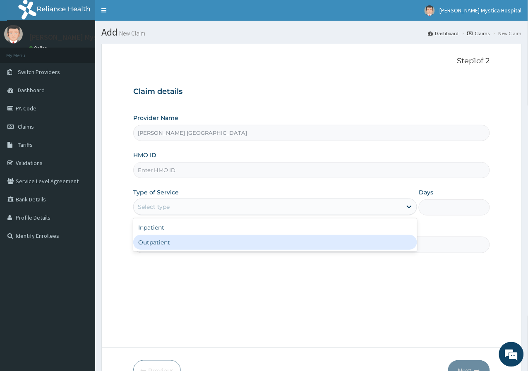
click at [159, 241] on div "Outpatient" at bounding box center [275, 242] width 284 height 15
type input "1"
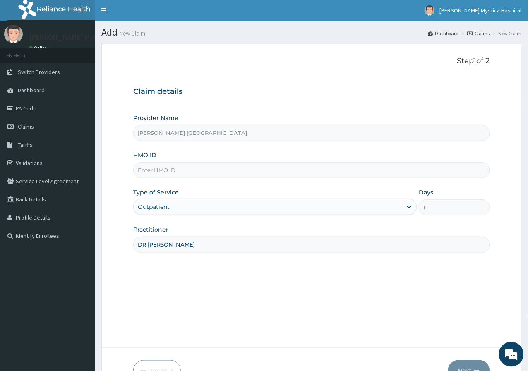
click at [178, 166] on input "HMO ID" at bounding box center [311, 170] width 357 height 16
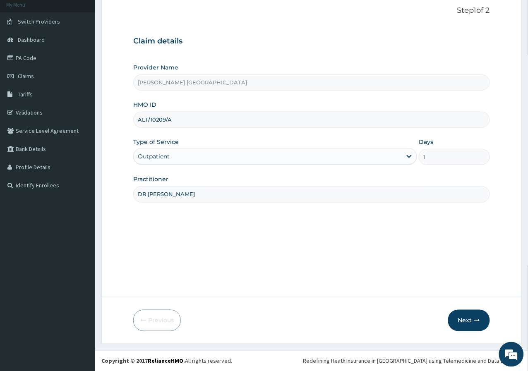
scroll to position [51, 0]
type input "ALT/10209/A"
click at [478, 316] on button "Next" at bounding box center [469, 321] width 42 height 22
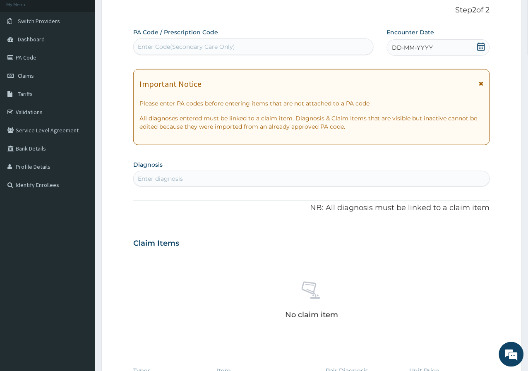
click at [204, 44] on div "Enter Code(Secondary Care Only)" at bounding box center [186, 47] width 97 height 8
click at [434, 44] on div "DD-MM-YYYY" at bounding box center [438, 47] width 103 height 17
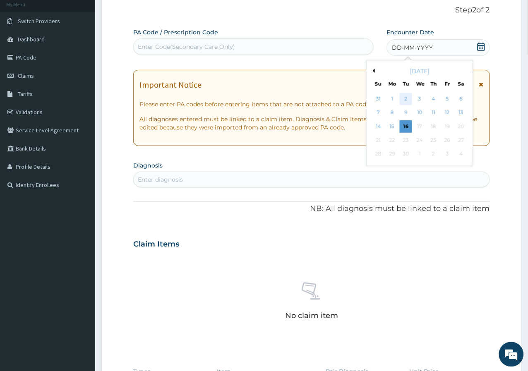
click at [407, 97] on div "2" at bounding box center [406, 99] width 12 height 12
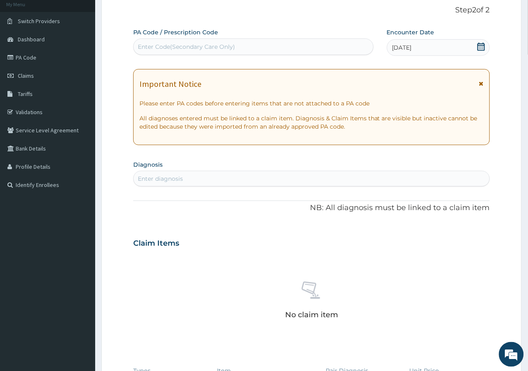
click at [233, 182] on div "Enter diagnosis" at bounding box center [312, 178] width 356 height 13
type input "[MEDICAL_DATA]"
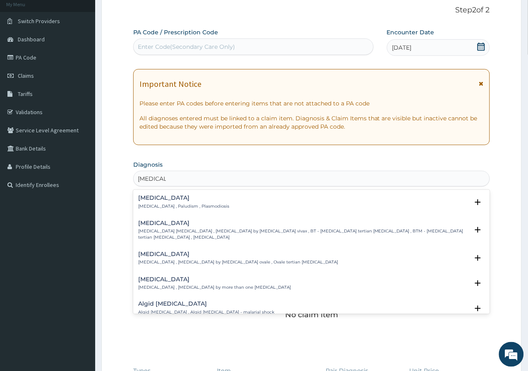
click at [152, 202] on div "[MEDICAL_DATA] [MEDICAL_DATA] , Paludism , Plasmodiosis" at bounding box center [183, 202] width 91 height 14
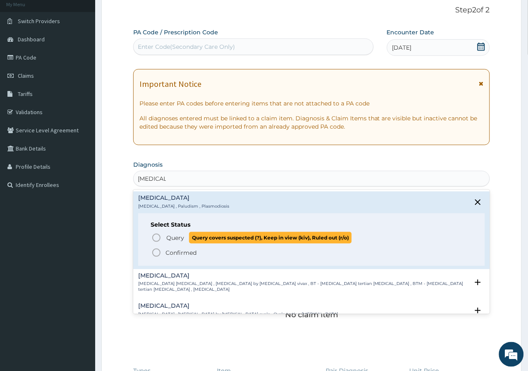
click at [154, 236] on icon "status option query" at bounding box center [157, 238] width 10 height 10
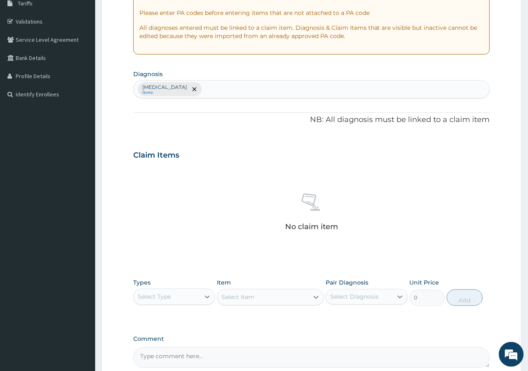
scroll to position [225, 0]
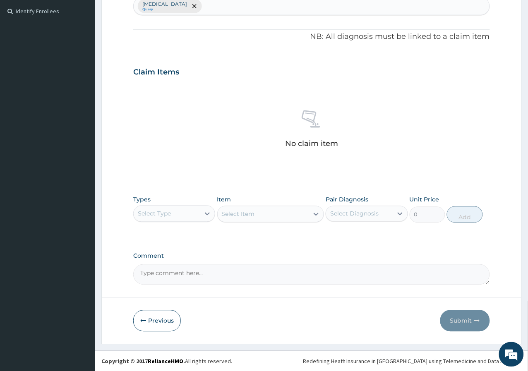
click at [183, 212] on div "Select Type" at bounding box center [167, 213] width 66 height 13
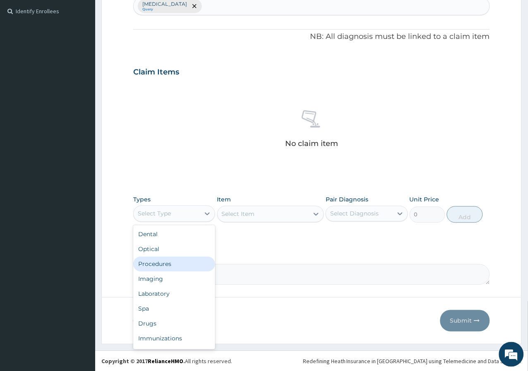
click at [173, 265] on div "Procedures" at bounding box center [174, 264] width 82 height 15
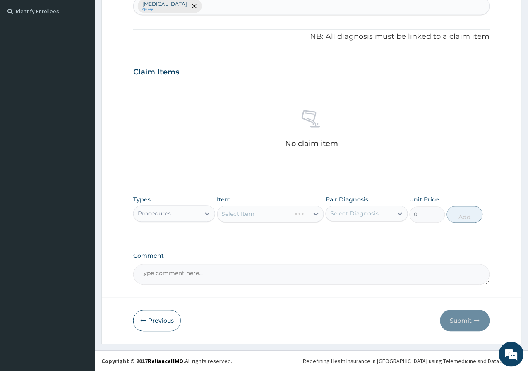
click at [301, 228] on div "Types option Procedures, selected. Select is focused ,type to refine list, pres…" at bounding box center [311, 216] width 357 height 48
click at [307, 219] on div "Select Item" at bounding box center [270, 214] width 107 height 17
click at [366, 214] on div "Select Diagnosis" at bounding box center [354, 214] width 48 height 8
click at [363, 227] on div "[MEDICAL_DATA]" at bounding box center [367, 235] width 82 height 17
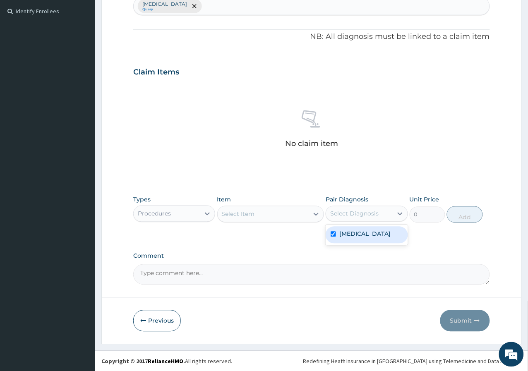
checkbox input "true"
click at [300, 251] on div "PA Code / Prescription Code Enter Code(Secondary Care Only) Encounter Date [DAT…" at bounding box center [311, 69] width 357 height 431
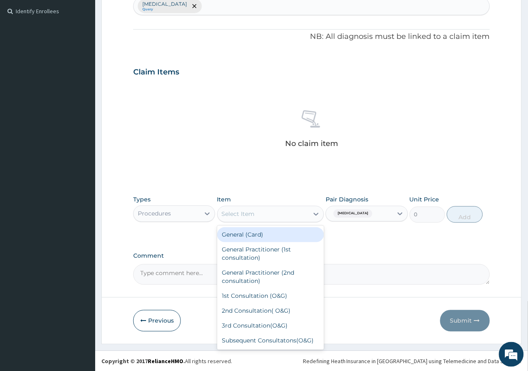
click at [304, 216] on div "Select Item" at bounding box center [263, 214] width 91 height 13
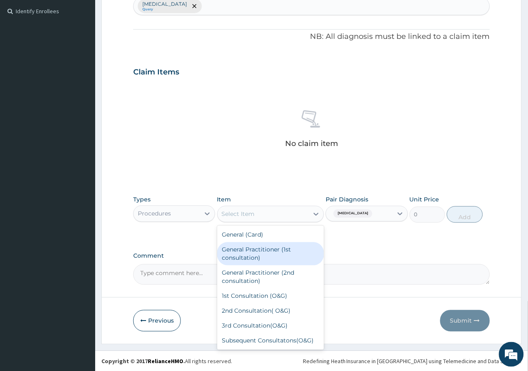
click at [292, 247] on div "General Practitioner (1st consultation)" at bounding box center [270, 254] width 107 height 23
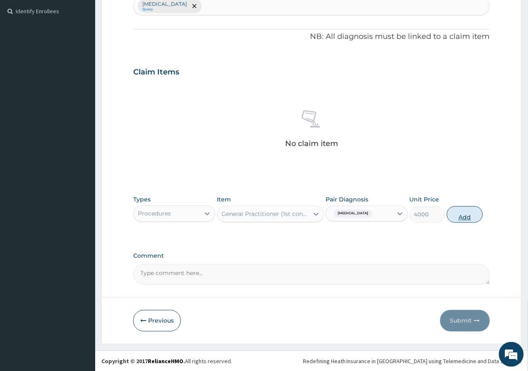
click at [456, 211] on button "Add" at bounding box center [465, 215] width 36 height 17
type input "0"
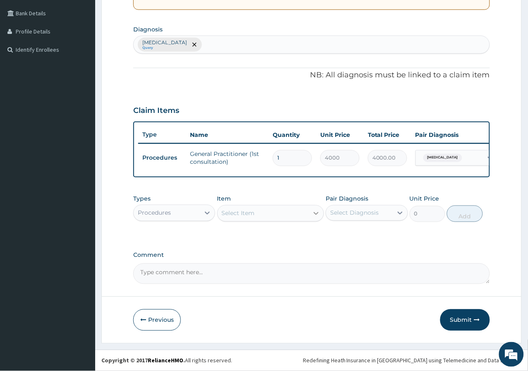
scroll to position [192, 0]
click at [206, 213] on icon at bounding box center [207, 213] width 5 height 3
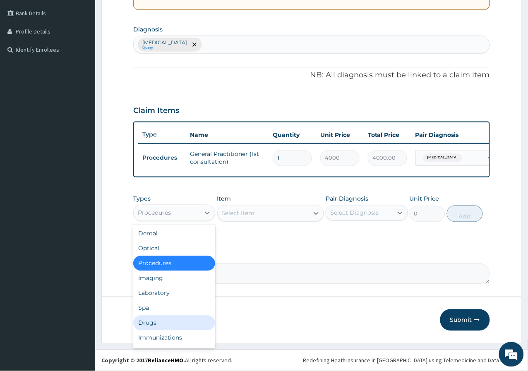
click at [162, 324] on div "Drugs" at bounding box center [174, 323] width 82 height 15
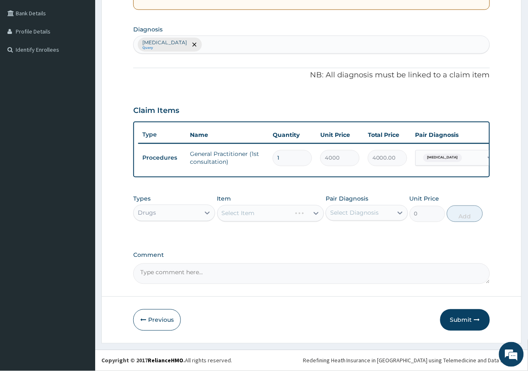
click at [354, 214] on div "Select Diagnosis" at bounding box center [354, 213] width 48 height 8
click at [350, 236] on label "[MEDICAL_DATA]" at bounding box center [364, 233] width 51 height 8
checkbox input "true"
click at [274, 250] on div "PA Code / Prescription Code Enter Code(Secondary Care Only) Encounter Date [DAT…" at bounding box center [311, 89] width 357 height 392
click at [274, 217] on div "Select Item" at bounding box center [263, 213] width 91 height 13
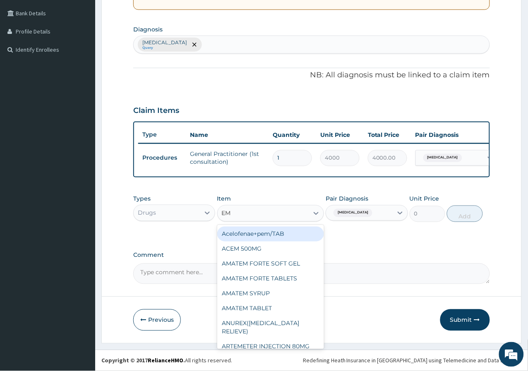
type input "EMA"
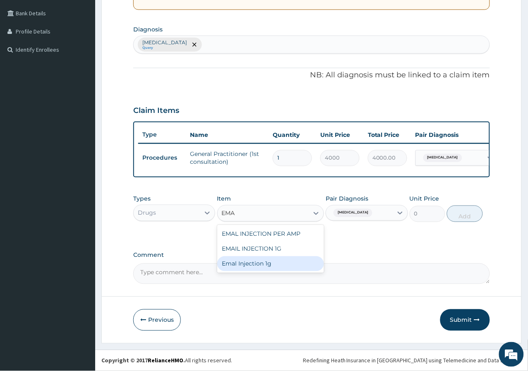
click at [294, 261] on div "Emal Injection 1g" at bounding box center [270, 264] width 107 height 15
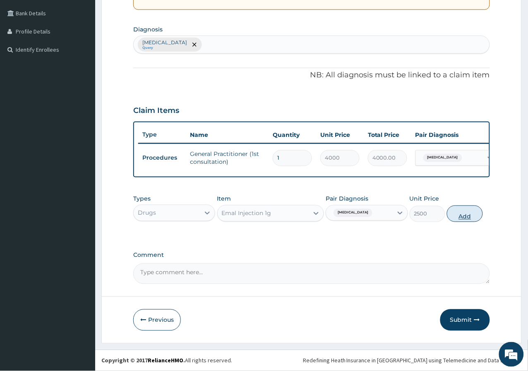
click at [459, 219] on button "Add" at bounding box center [465, 214] width 36 height 17
type input "0"
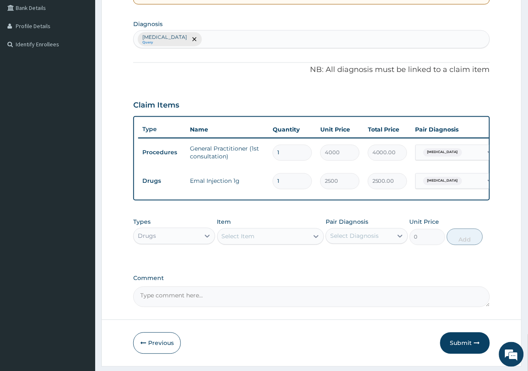
type input "0.00"
type input "3"
type input "7500.00"
type input "3"
click at [188, 43] on div "[MEDICAL_DATA] Query" at bounding box center [312, 39] width 356 height 17
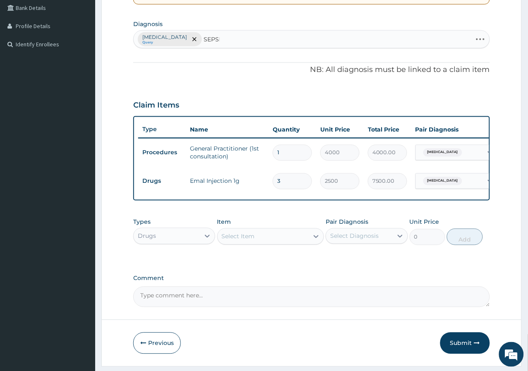
type input "[MEDICAL_DATA]"
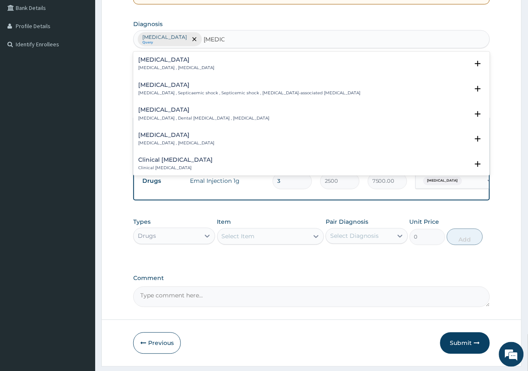
click at [246, 63] on div "[MEDICAL_DATA] [MEDICAL_DATA] , [MEDICAL_DATA]" at bounding box center [311, 64] width 347 height 14
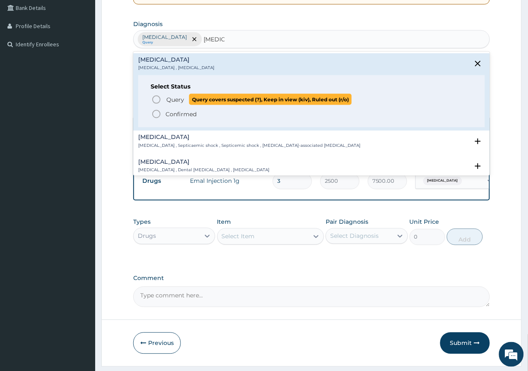
click at [170, 100] on span "Query" at bounding box center [175, 100] width 18 height 8
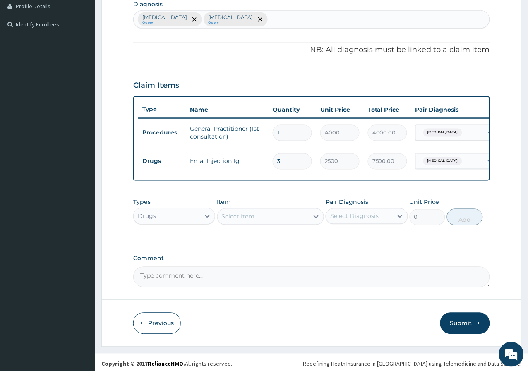
scroll to position [221, 0]
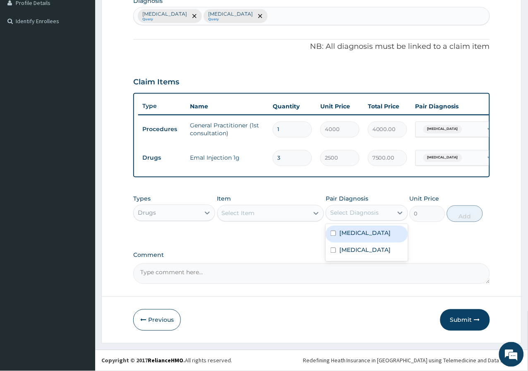
click at [349, 212] on div "Select Diagnosis" at bounding box center [354, 213] width 48 height 8
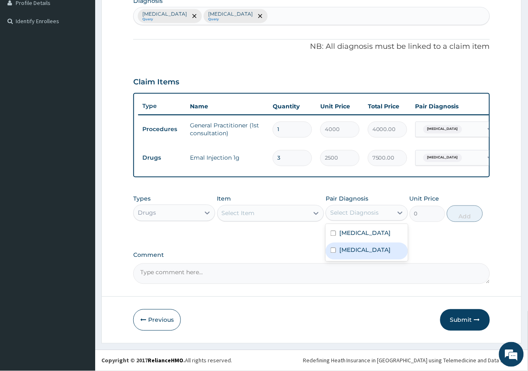
click at [350, 251] on label "[MEDICAL_DATA]" at bounding box center [364, 250] width 51 height 8
checkbox input "true"
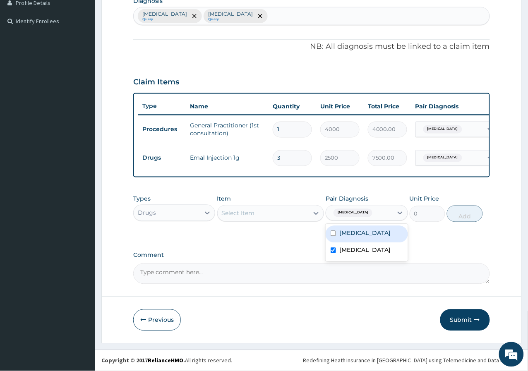
click at [295, 214] on div "Select Item" at bounding box center [263, 213] width 91 height 13
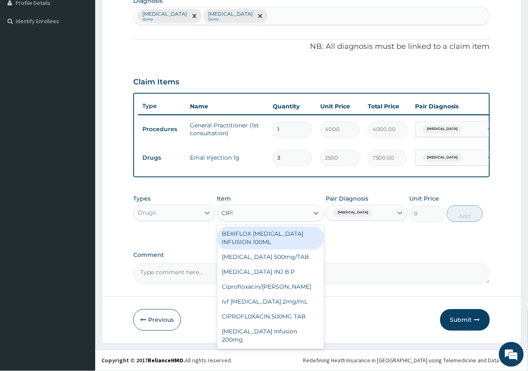
type input "[MEDICAL_DATA]"
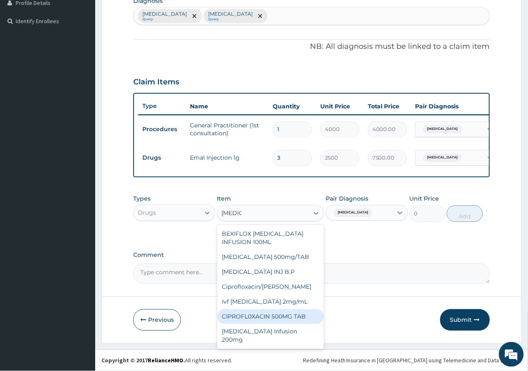
click at [291, 317] on div "CIPROFL0XACIN 500MG TAB" at bounding box center [270, 317] width 107 height 15
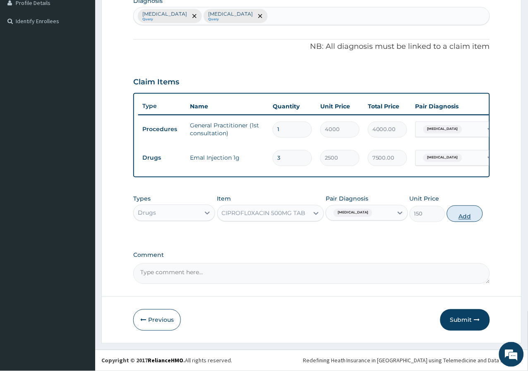
click at [457, 216] on button "Add" at bounding box center [465, 214] width 36 height 17
type input "0"
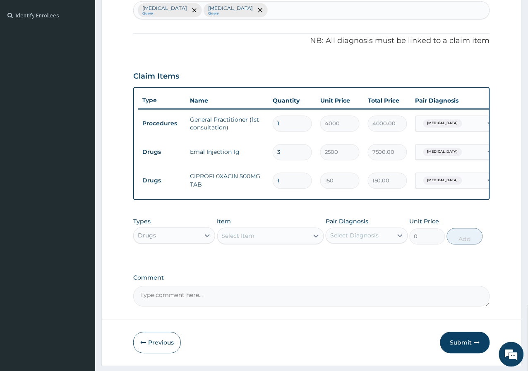
type input "14"
type input "2100.00"
type input "14"
click at [240, 240] on div "Select Item" at bounding box center [238, 236] width 33 height 8
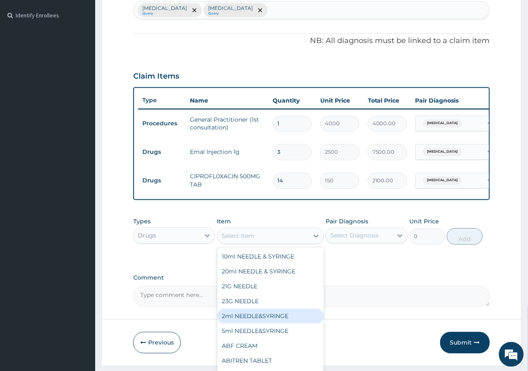
click at [265, 324] on div "2ml NEEDLE&SYRINGE" at bounding box center [270, 316] width 107 height 15
type input "40"
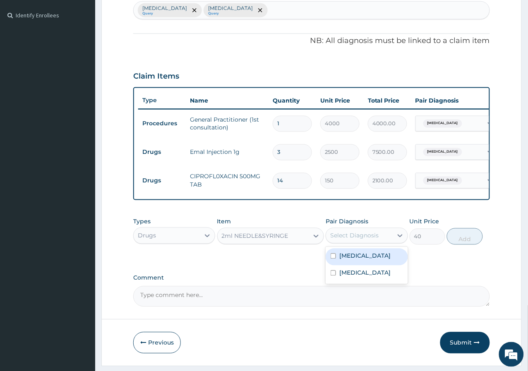
click at [375, 238] on div "Select Diagnosis" at bounding box center [354, 236] width 48 height 8
click at [358, 260] on label "[MEDICAL_DATA]" at bounding box center [364, 256] width 51 height 8
checkbox input "true"
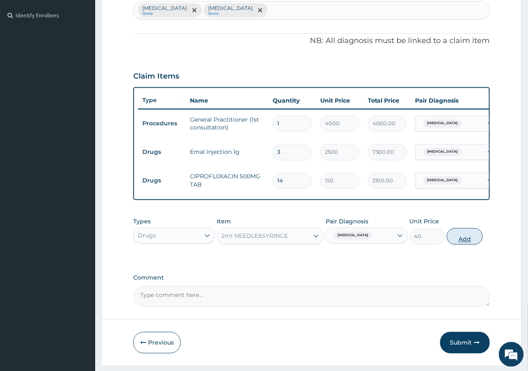
click at [482, 240] on button "Add" at bounding box center [465, 236] width 36 height 17
type input "0"
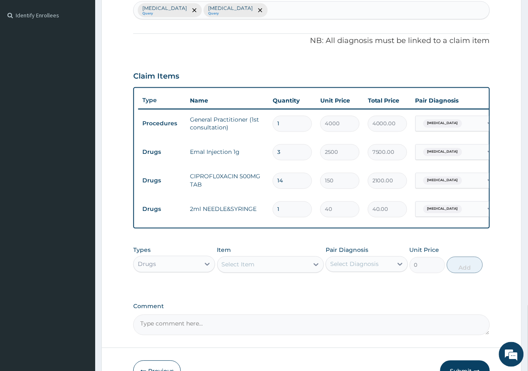
type input "0.00"
type input "6"
type input "240.00"
type input "6"
click at [437, 125] on span "[MEDICAL_DATA]" at bounding box center [442, 124] width 39 height 8
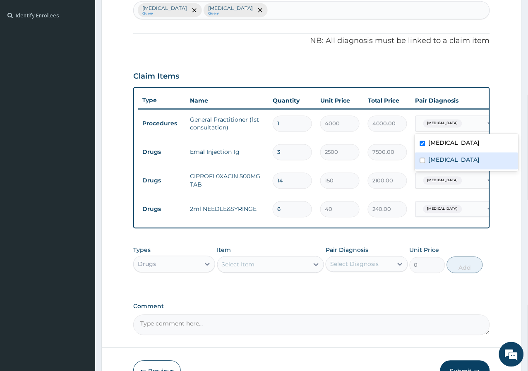
click at [438, 163] on div "[MEDICAL_DATA]" at bounding box center [466, 161] width 103 height 17
checkbox input "true"
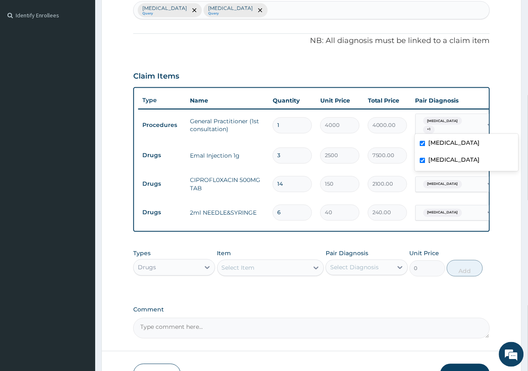
click at [382, 293] on div "Types Drugs Item Select Item Pair Diagnosis Select Diagnosis Unit Price 0 Add" at bounding box center [311, 269] width 357 height 48
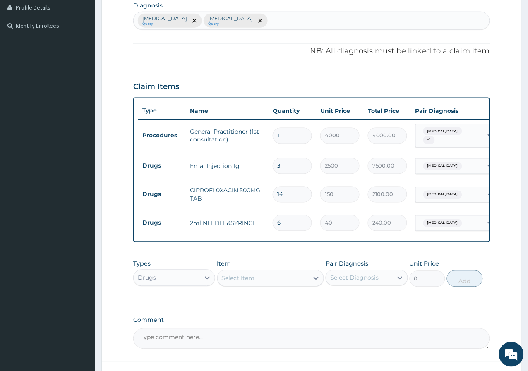
scroll to position [0, 0]
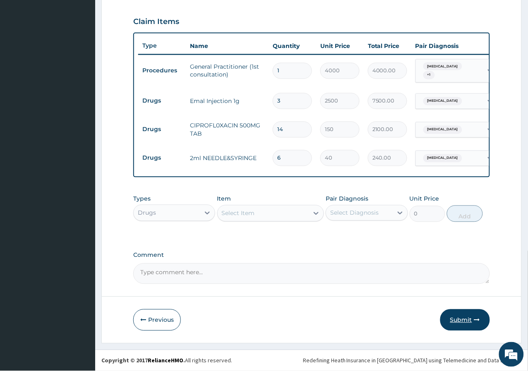
click at [472, 318] on button "Submit" at bounding box center [465, 321] width 50 height 22
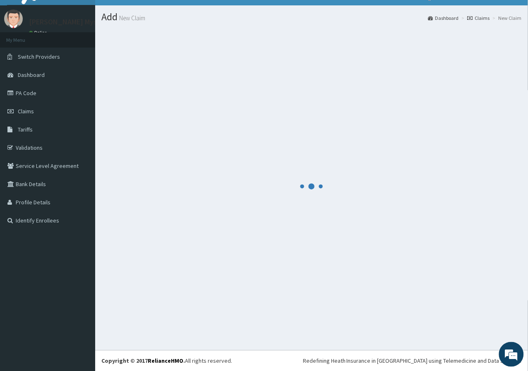
scroll to position [278, 0]
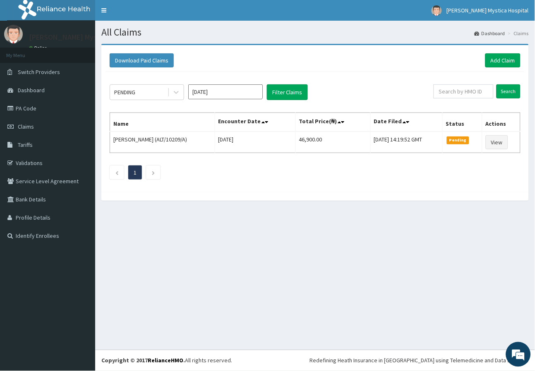
click at [476, 82] on div "PENDING [DATE] Filter Claims Search Name Encounter Date Total Price(₦) Date Fil…" at bounding box center [315, 130] width 419 height 116
click at [476, 93] on input "text" at bounding box center [464, 91] width 60 height 14
type input "A"
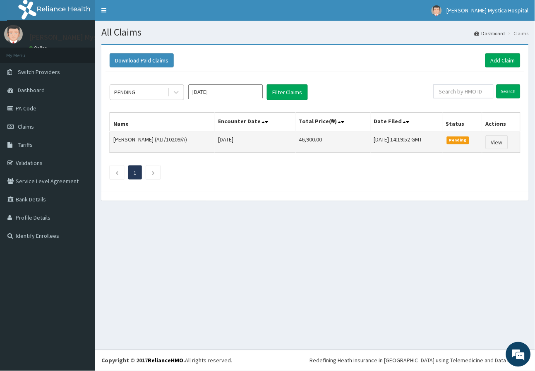
drag, startPoint x: 201, startPoint y: 139, endPoint x: 228, endPoint y: 139, distance: 26.5
click at [215, 139] on td "Chizoba Tochukwuemeka Ezennna (ALT/10209/A)" at bounding box center [162, 143] width 105 height 22
copy td "ALT/10209/A"
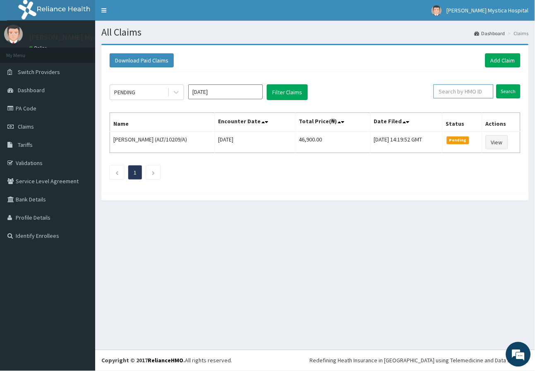
paste input "ALT/10209/A"
type input "ALT/10209/A"
click at [502, 95] on input "Search" at bounding box center [509, 91] width 24 height 14
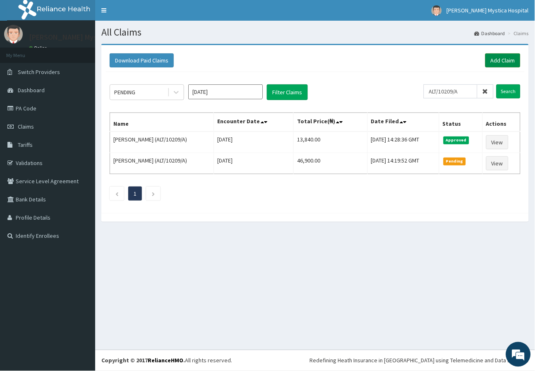
click at [501, 61] on link "Add Claim" at bounding box center [503, 60] width 35 height 14
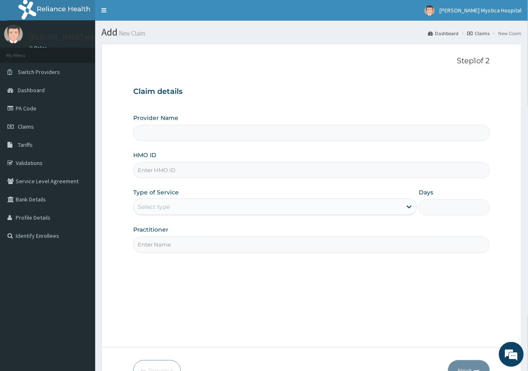
type input "[PERSON_NAME] [GEOGRAPHIC_DATA]"
click at [163, 168] on input "HMO ID" at bounding box center [311, 170] width 357 height 16
type input "SLB/10209/C"
click at [169, 205] on div "Select type" at bounding box center [154, 207] width 32 height 8
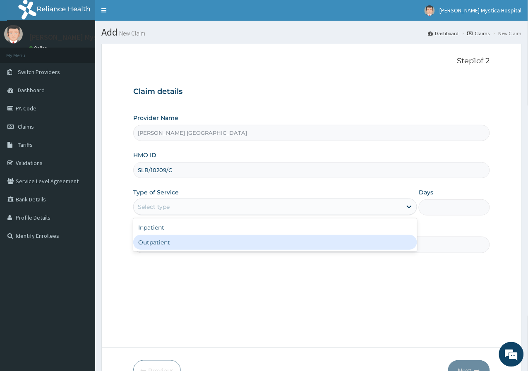
click at [156, 240] on div "Outpatient" at bounding box center [275, 242] width 284 height 15
type input "1"
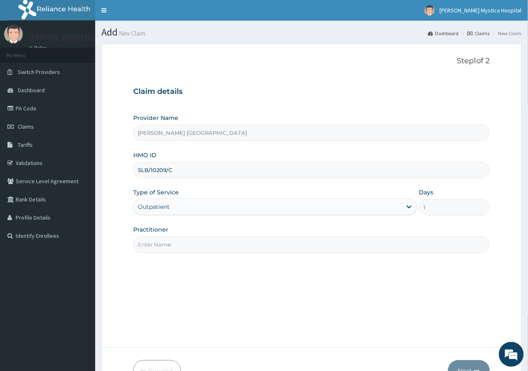
click at [156, 240] on input "Practitioner" at bounding box center [311, 245] width 357 height 16
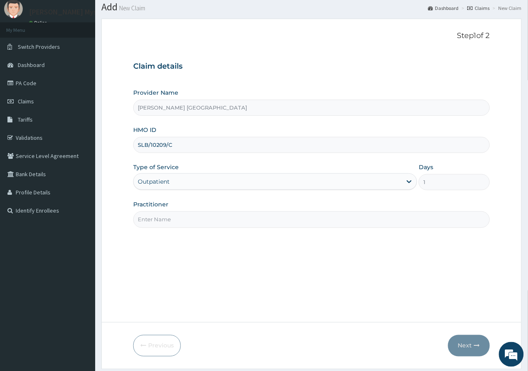
scroll to position [46, 0]
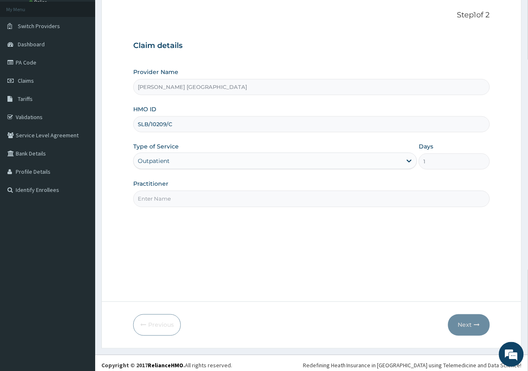
click at [170, 204] on input "Practitioner" at bounding box center [311, 199] width 357 height 16
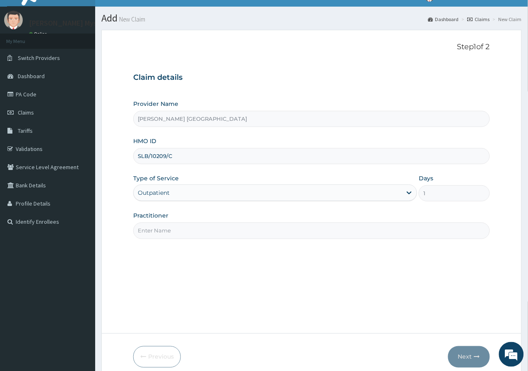
scroll to position [0, 0]
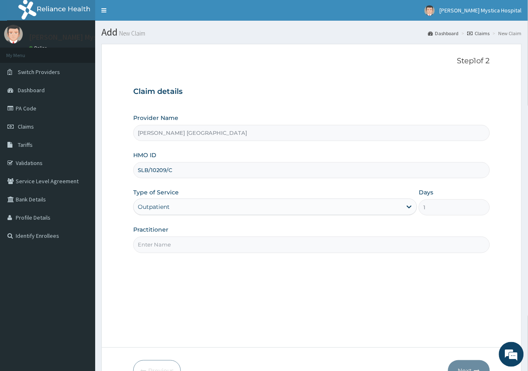
click at [169, 238] on input "Practitioner" at bounding box center [311, 245] width 357 height 16
type input "DR [PERSON_NAME]"
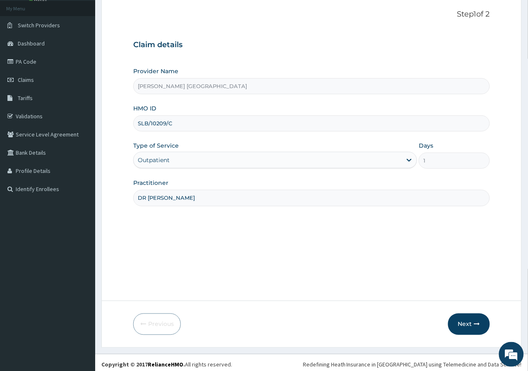
scroll to position [51, 0]
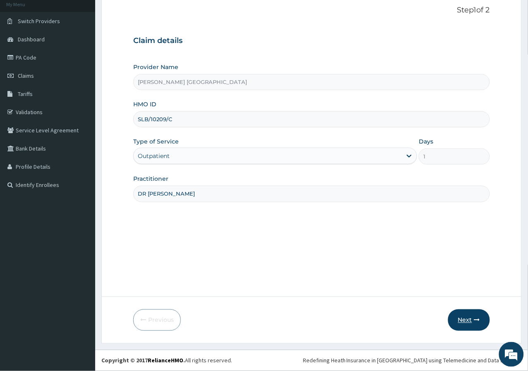
click at [465, 327] on button "Next" at bounding box center [469, 321] width 42 height 22
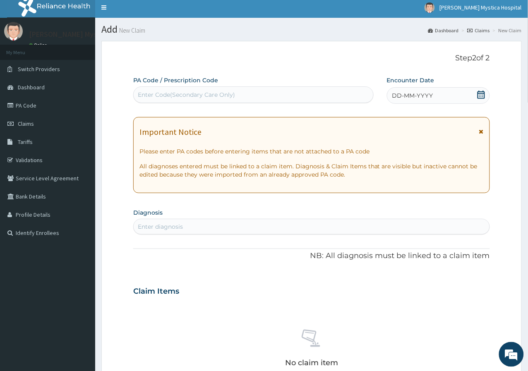
scroll to position [0, 0]
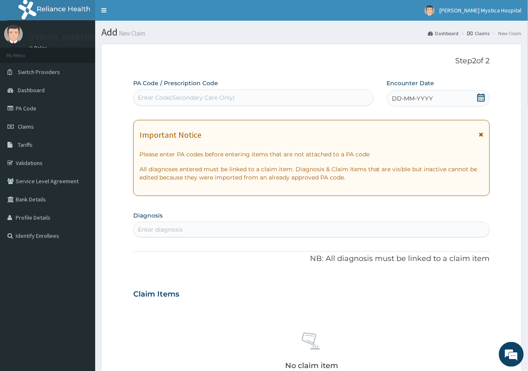
click at [359, 94] on div "Enter Code(Secondary Care Only)" at bounding box center [254, 97] width 240 height 13
type input "PA/D7A79A"
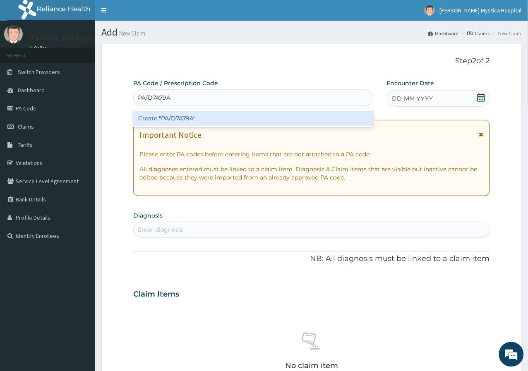
click at [304, 124] on div "Create "PA/D7A79A"" at bounding box center [253, 118] width 240 height 15
